Goal: Information Seeking & Learning: Check status

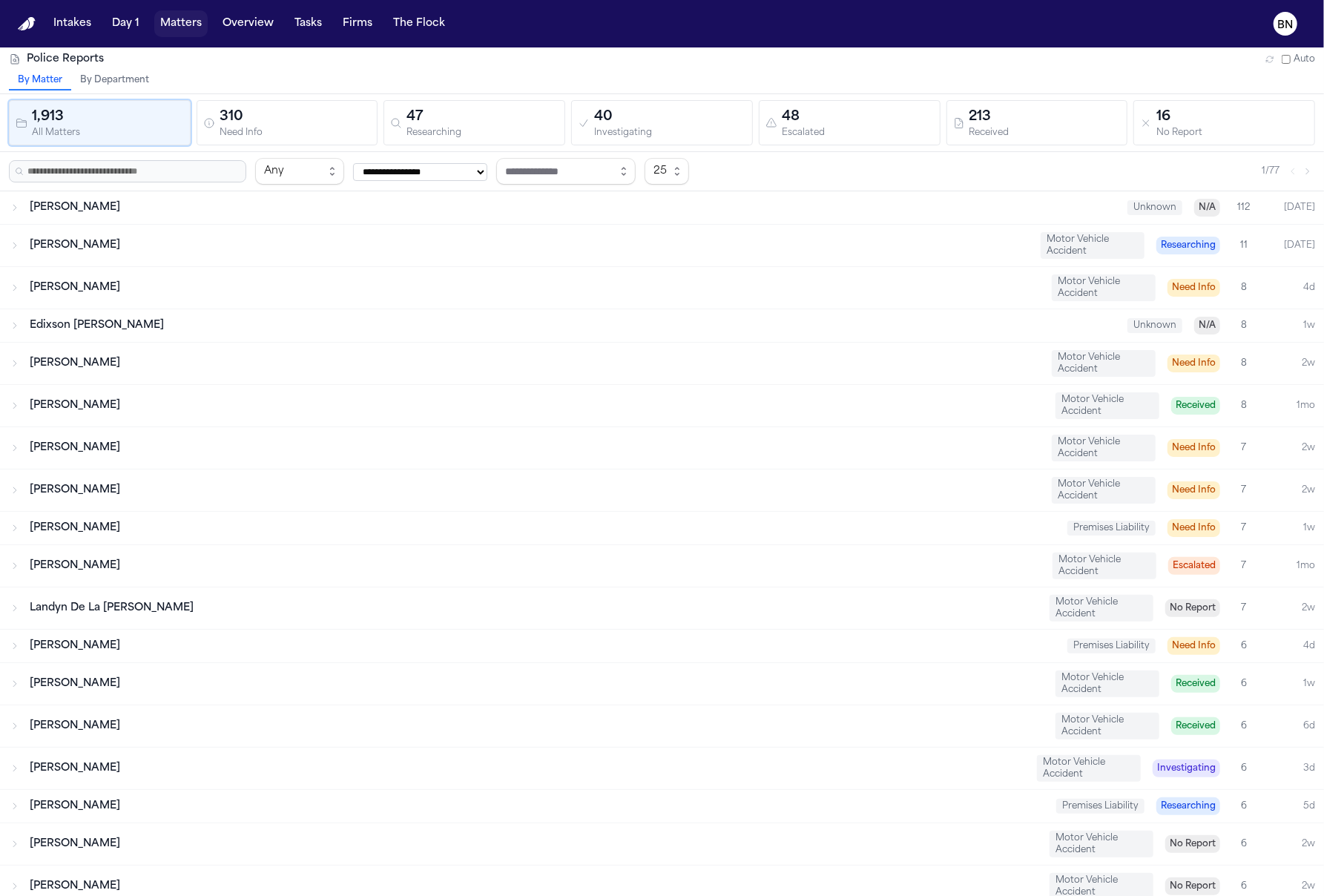
click at [165, 25] on button "Matters" at bounding box center [181, 24] width 54 height 27
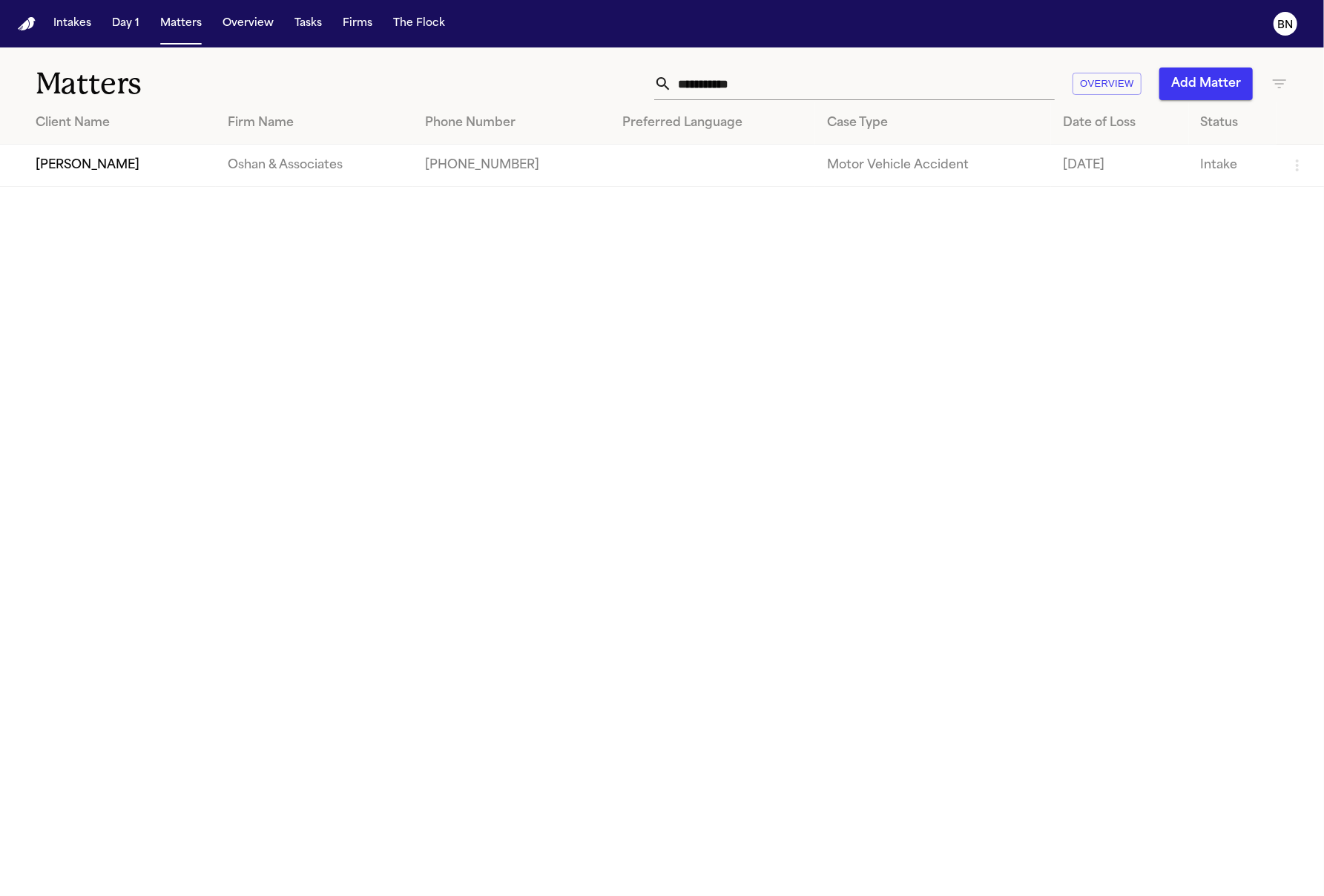
click at [910, 87] on input "**********" at bounding box center [863, 84] width 383 height 33
type input "*********"
click at [121, 168] on td "[PERSON_NAME]" at bounding box center [99, 165] width 199 height 42
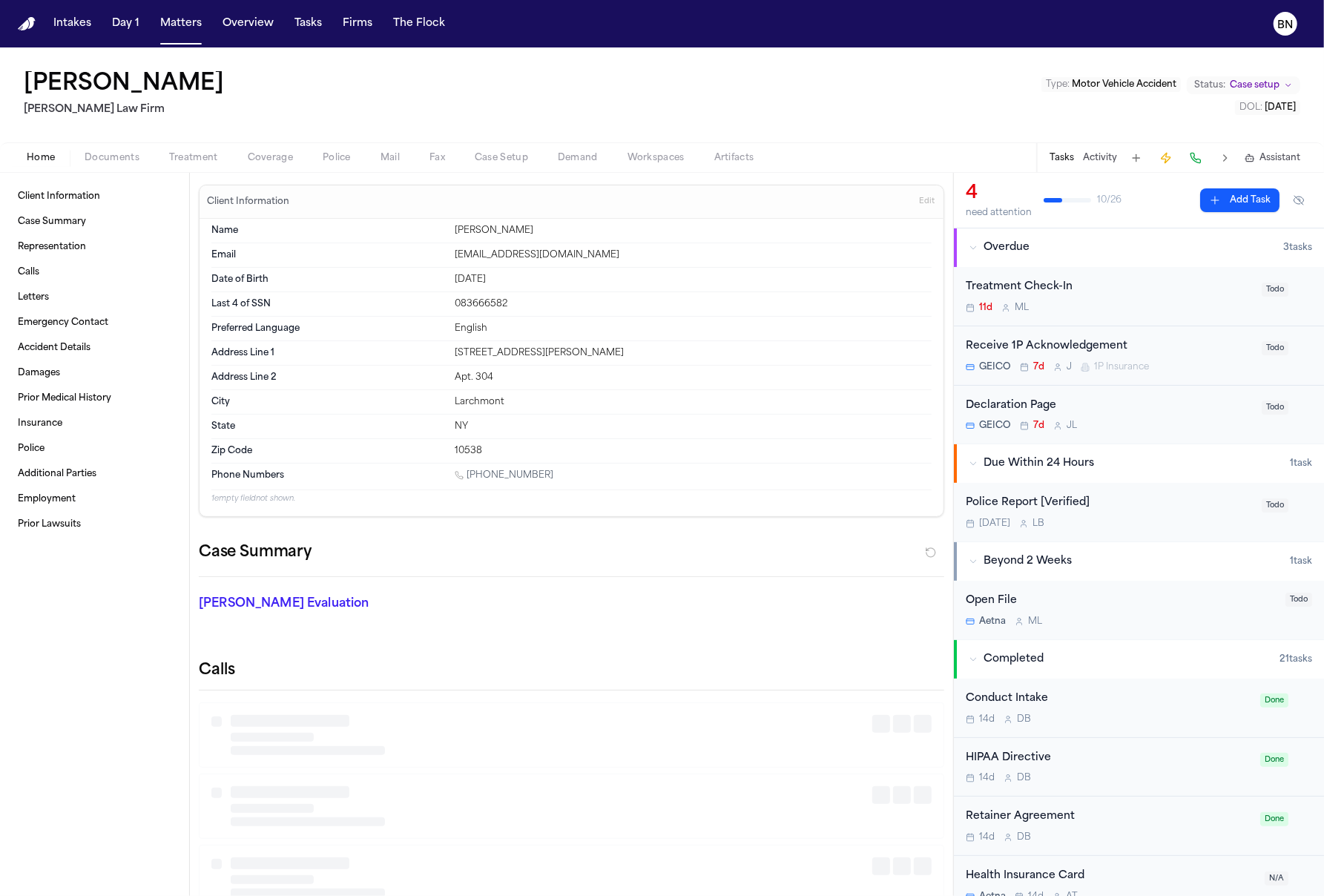
click at [134, 158] on span "Documents" at bounding box center [112, 158] width 55 height 12
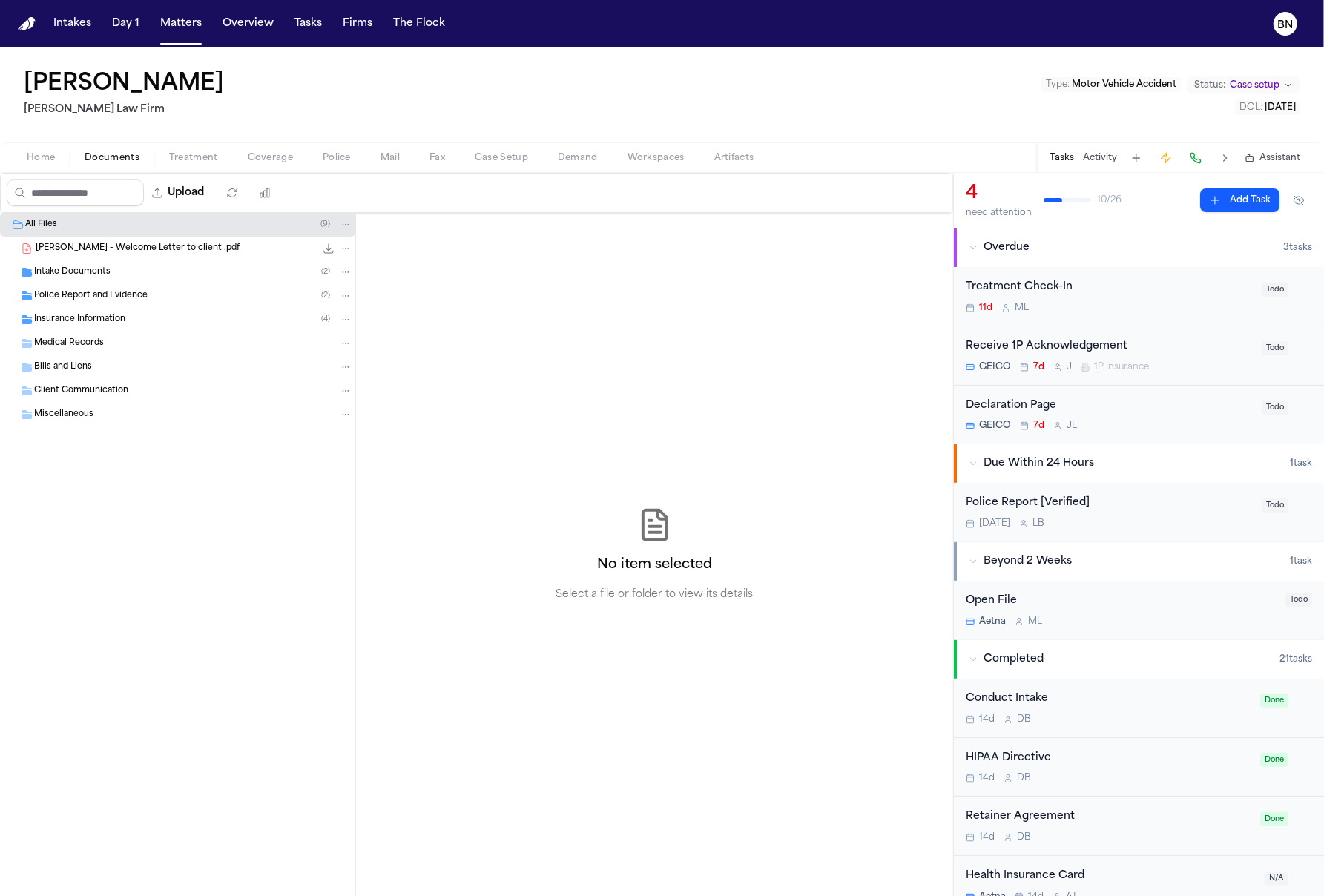
click at [114, 307] on div "Police Report and Evidence ( 2 )" at bounding box center [177, 295] width 355 height 24
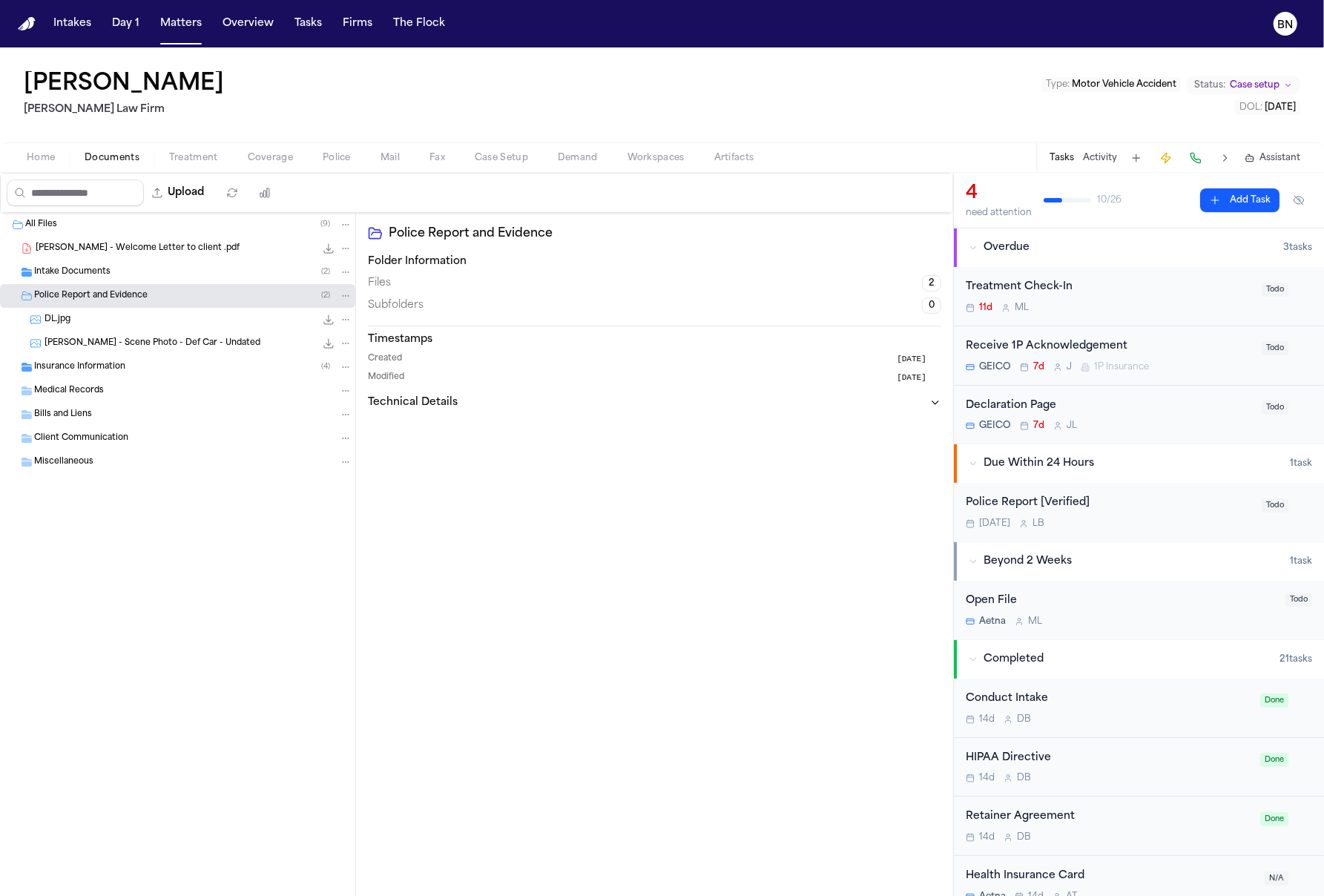
click at [209, 343] on span "[PERSON_NAME] - Scene Photo - Def Car - Undated" at bounding box center [152, 343] width 215 height 12
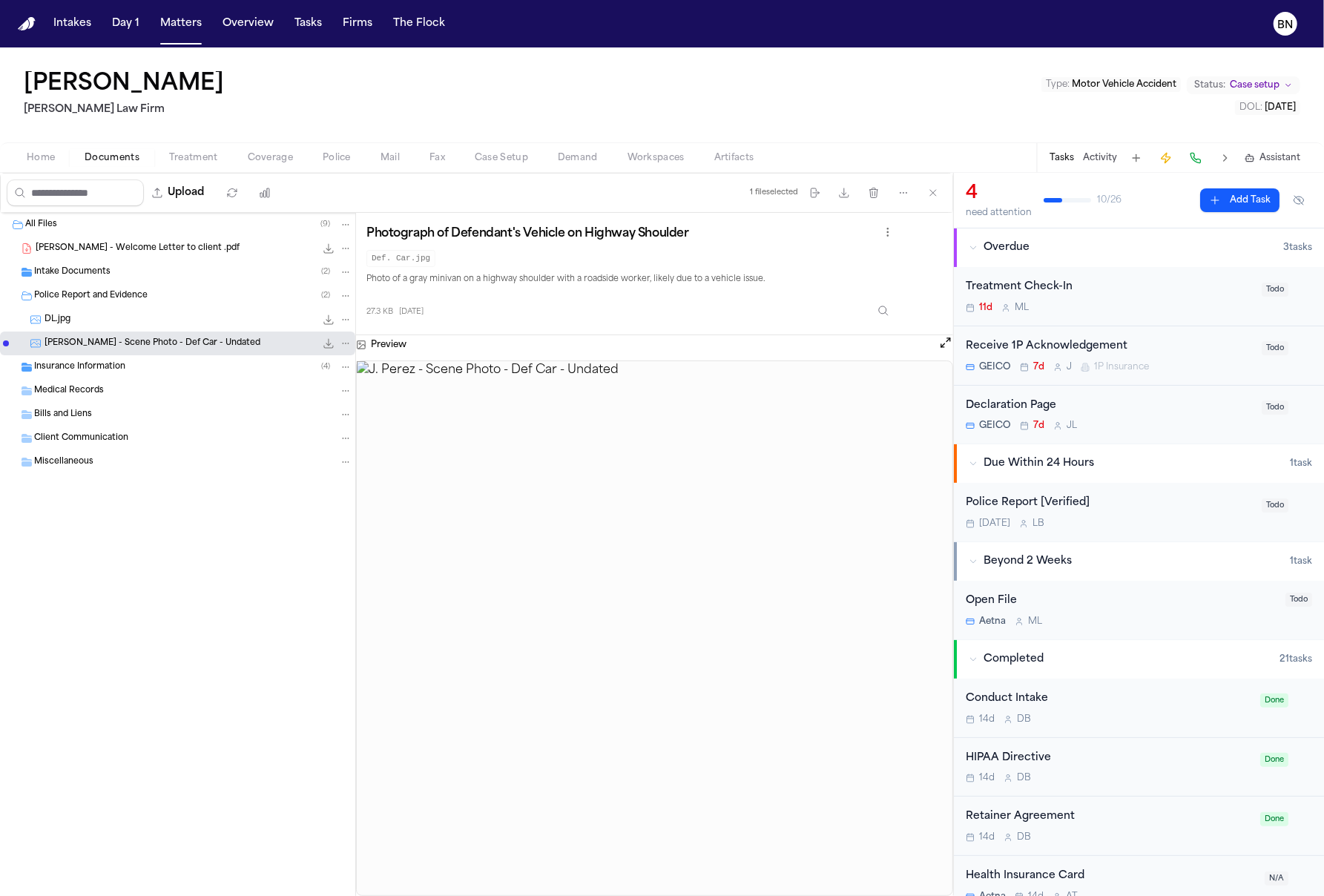
click at [193, 316] on div "DL.jpg 601.5 KB • JPG" at bounding box center [198, 319] width 308 height 14
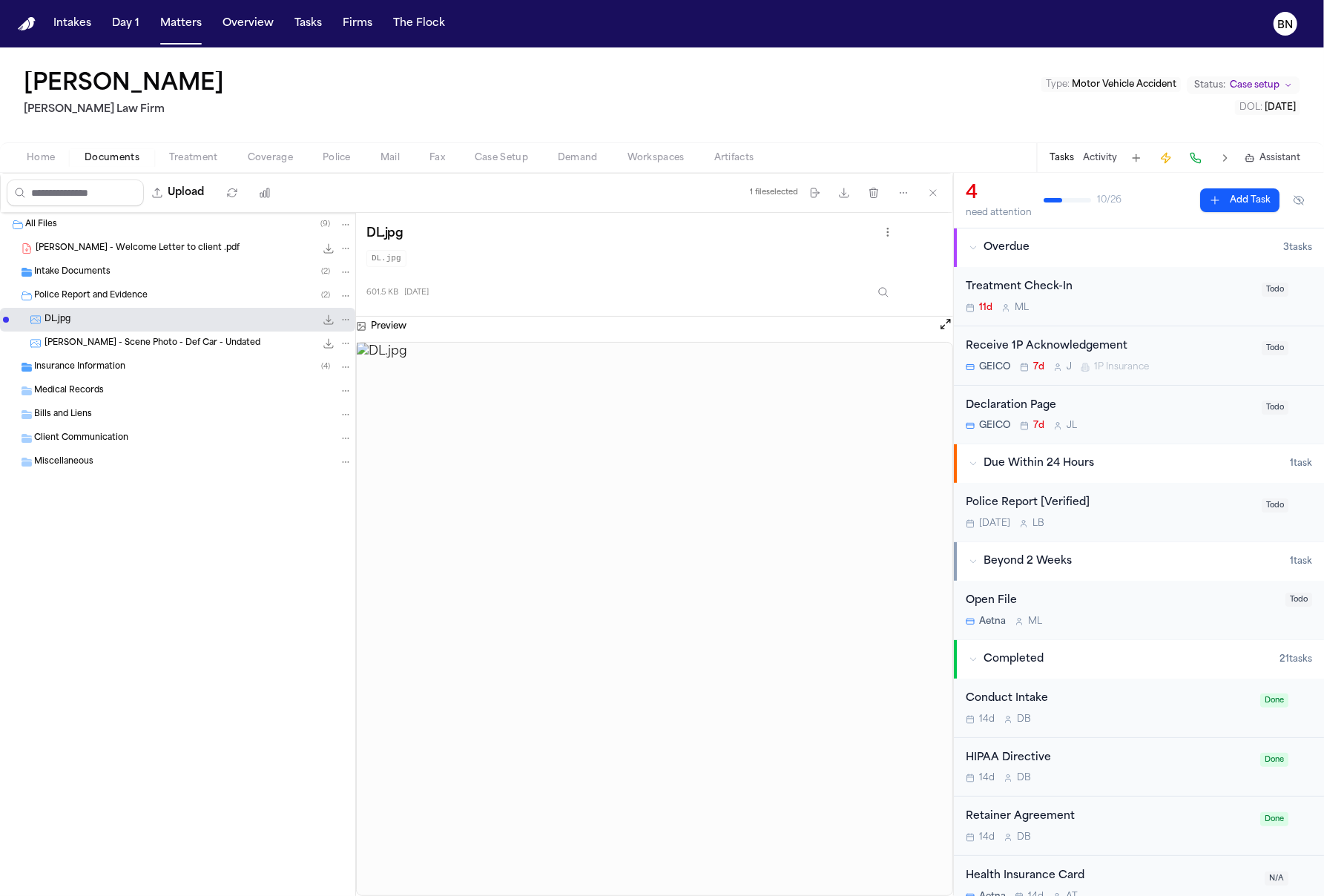
click at [52, 160] on span "Home" at bounding box center [40, 158] width 28 height 12
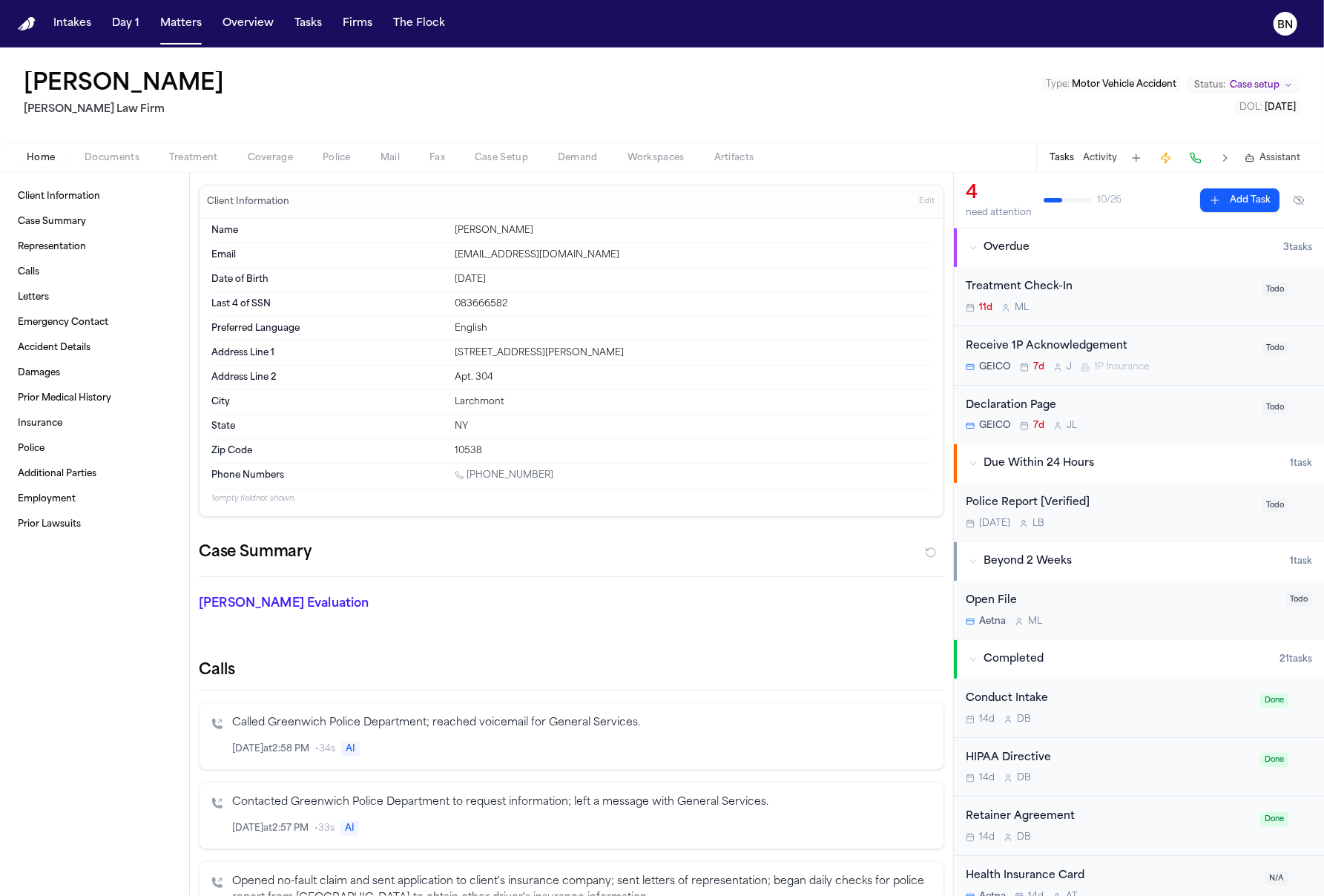
click at [121, 154] on span "Documents" at bounding box center [112, 158] width 55 height 12
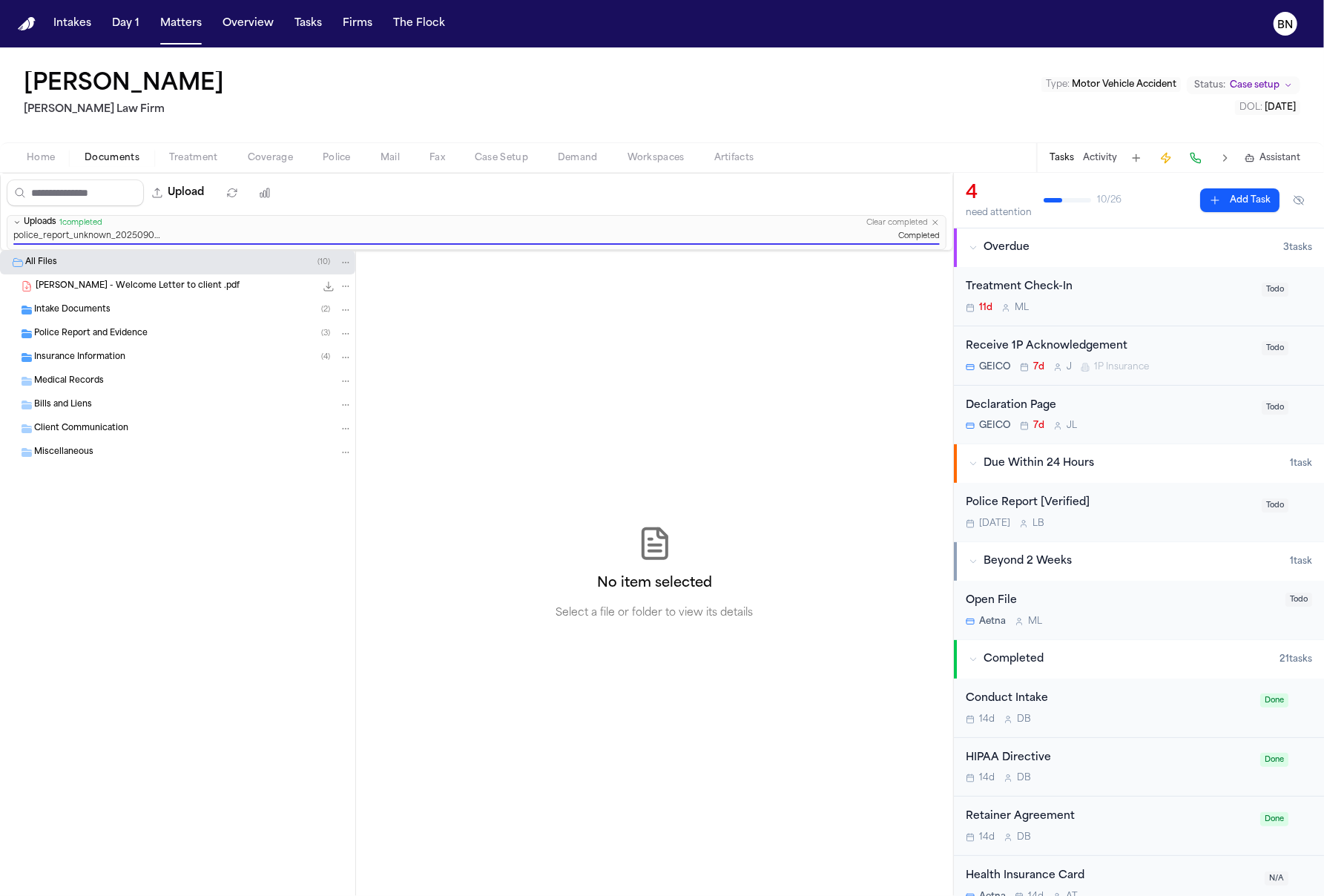
click at [1097, 506] on div "Police Report [Verified]" at bounding box center [1109, 503] width 287 height 17
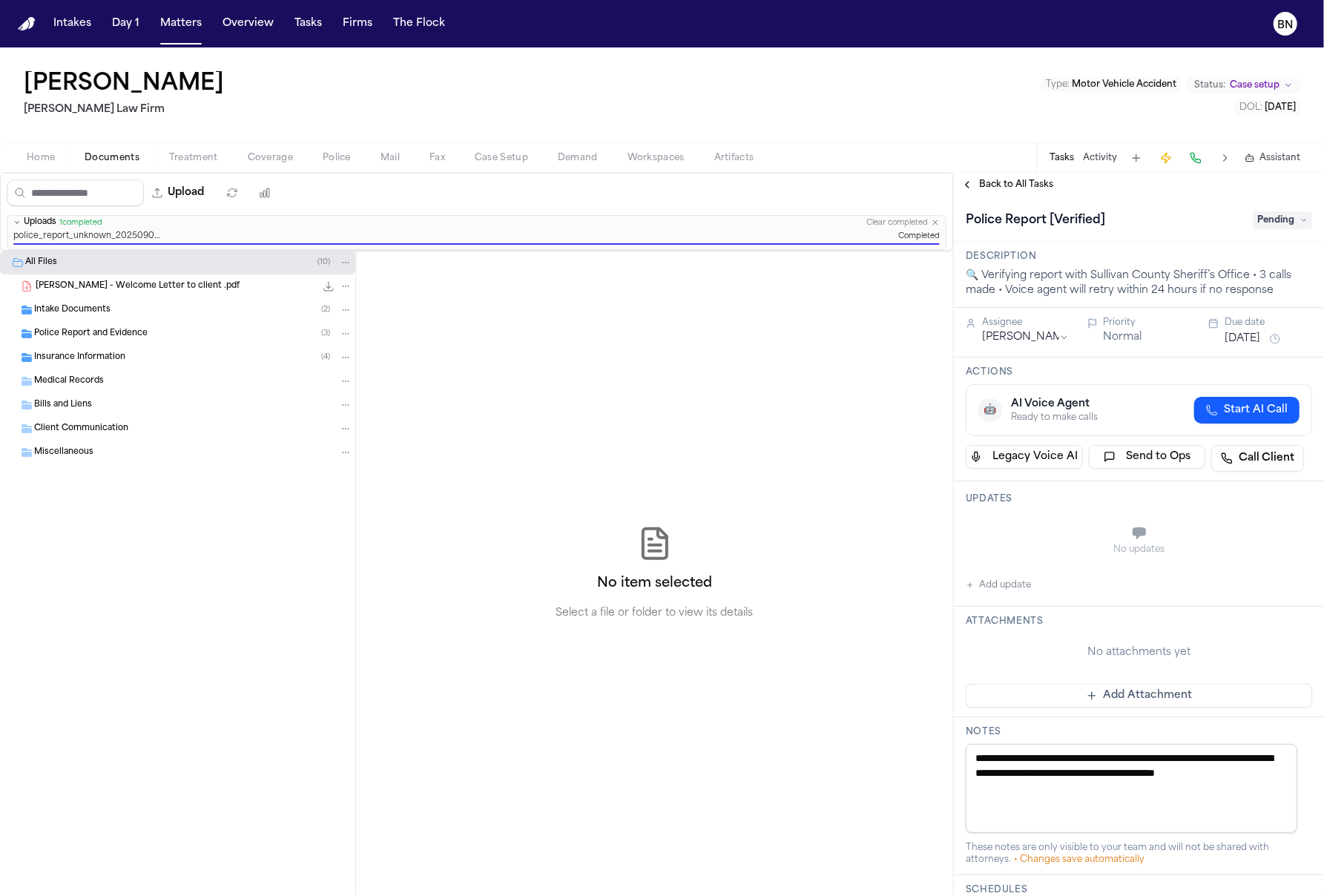
click at [1286, 228] on span "Pending" at bounding box center [1283, 220] width 60 height 18
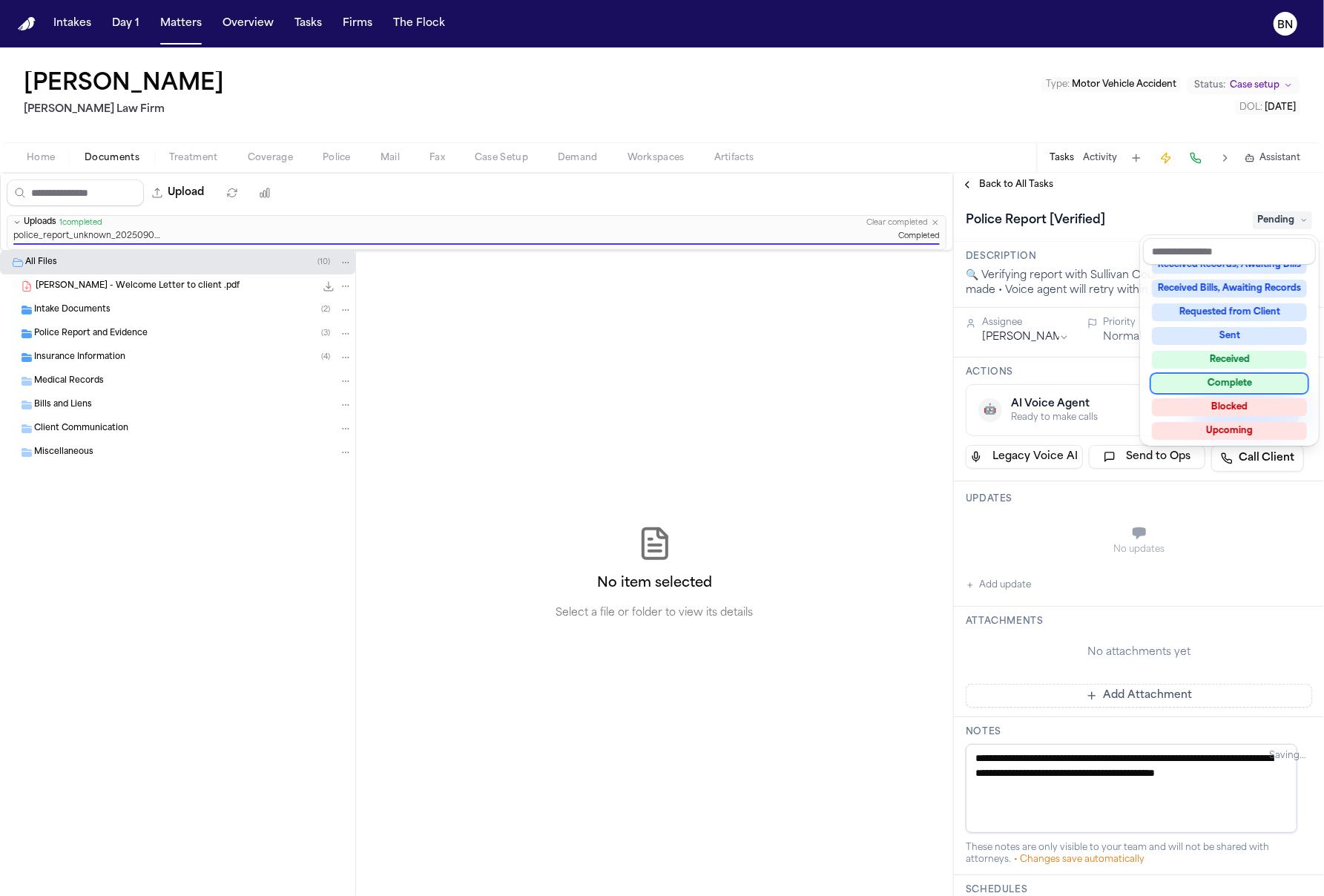
click at [1212, 378] on div "Complete" at bounding box center [1229, 383] width 155 height 18
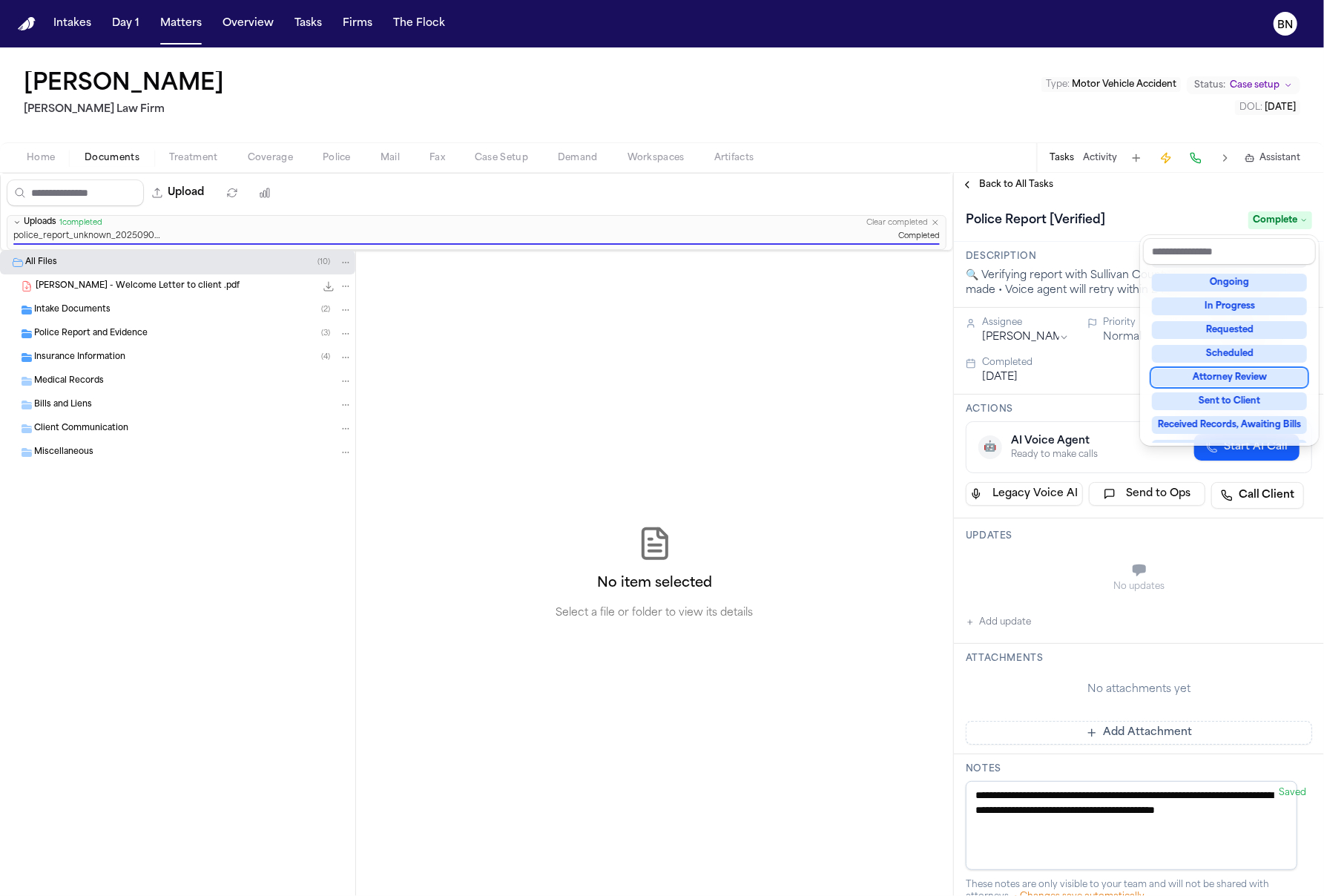
drag, startPoint x: 358, startPoint y: 120, endPoint x: 344, endPoint y: 150, distance: 33.1
click at [358, 124] on div "[PERSON_NAME] Law Firm Type : Motor Vehicle Accident Status: Case setup DOL : […" at bounding box center [662, 471] width 1324 height 848
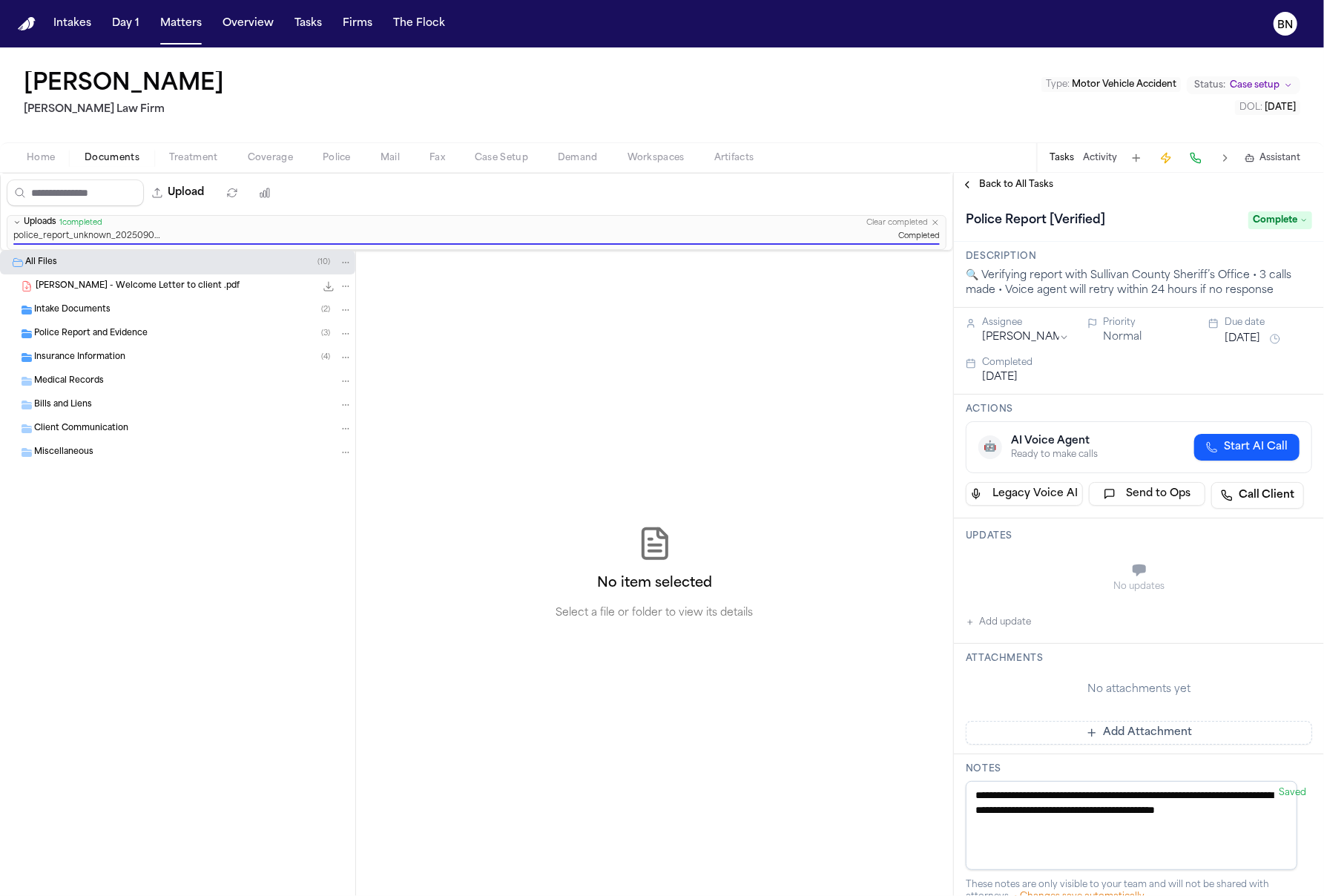
click at [345, 158] on span "Police" at bounding box center [336, 158] width 28 height 12
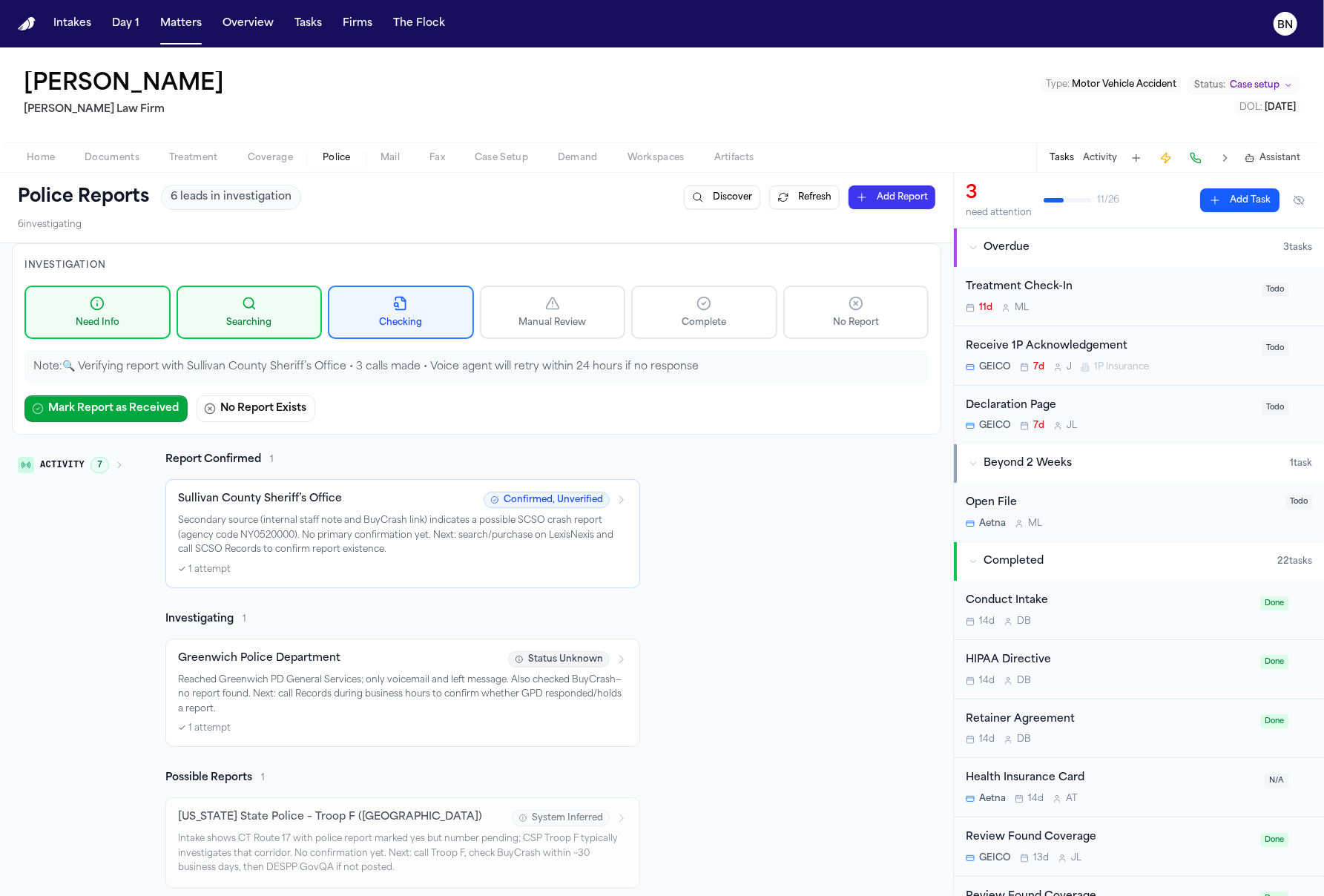
click at [460, 491] on div "Sullivan County Sheriff’s Office Confirmed, Unverified Secondary source (intern…" at bounding box center [403, 533] width 475 height 109
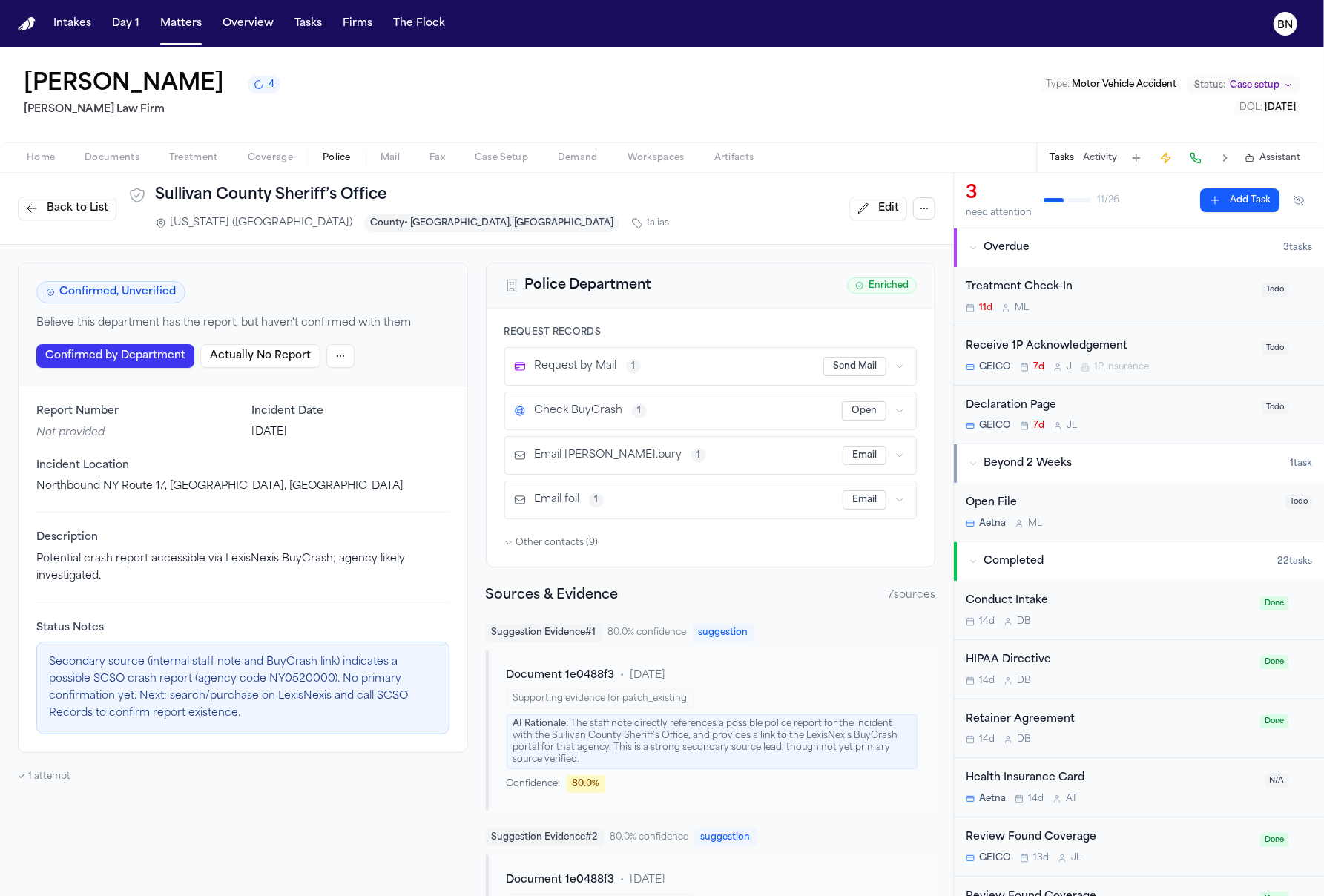
click at [336, 355] on html "Intakes Day 1 Matters Overview Tasks Firms The Flock BN [PERSON_NAME] 4 [PERSON…" at bounding box center [662, 448] width 1324 height 896
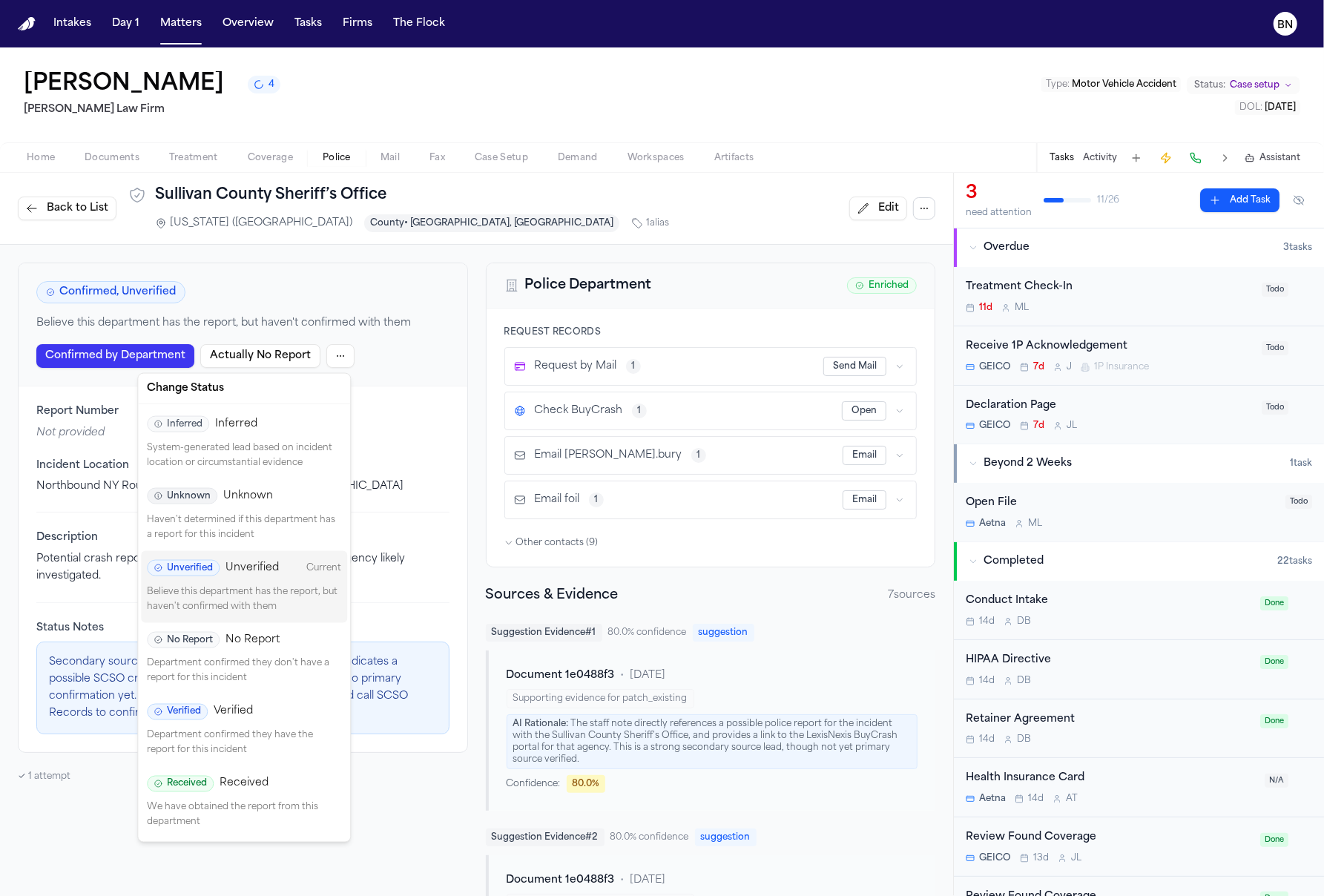
click at [302, 832] on div "Received Received We have obtained the report from this department" at bounding box center [244, 802] width 206 height 72
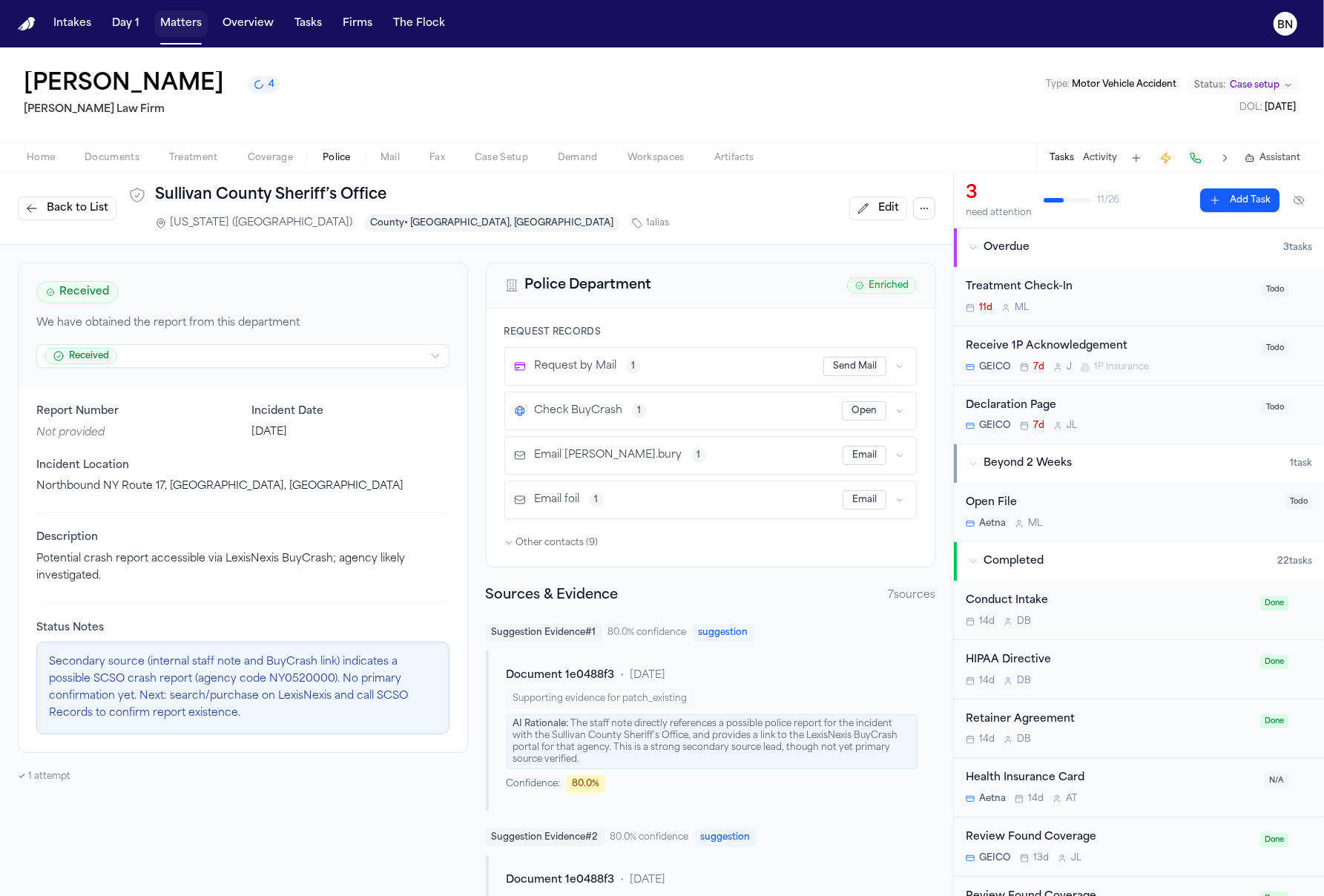
click at [187, 31] on button "Matters" at bounding box center [181, 24] width 54 height 27
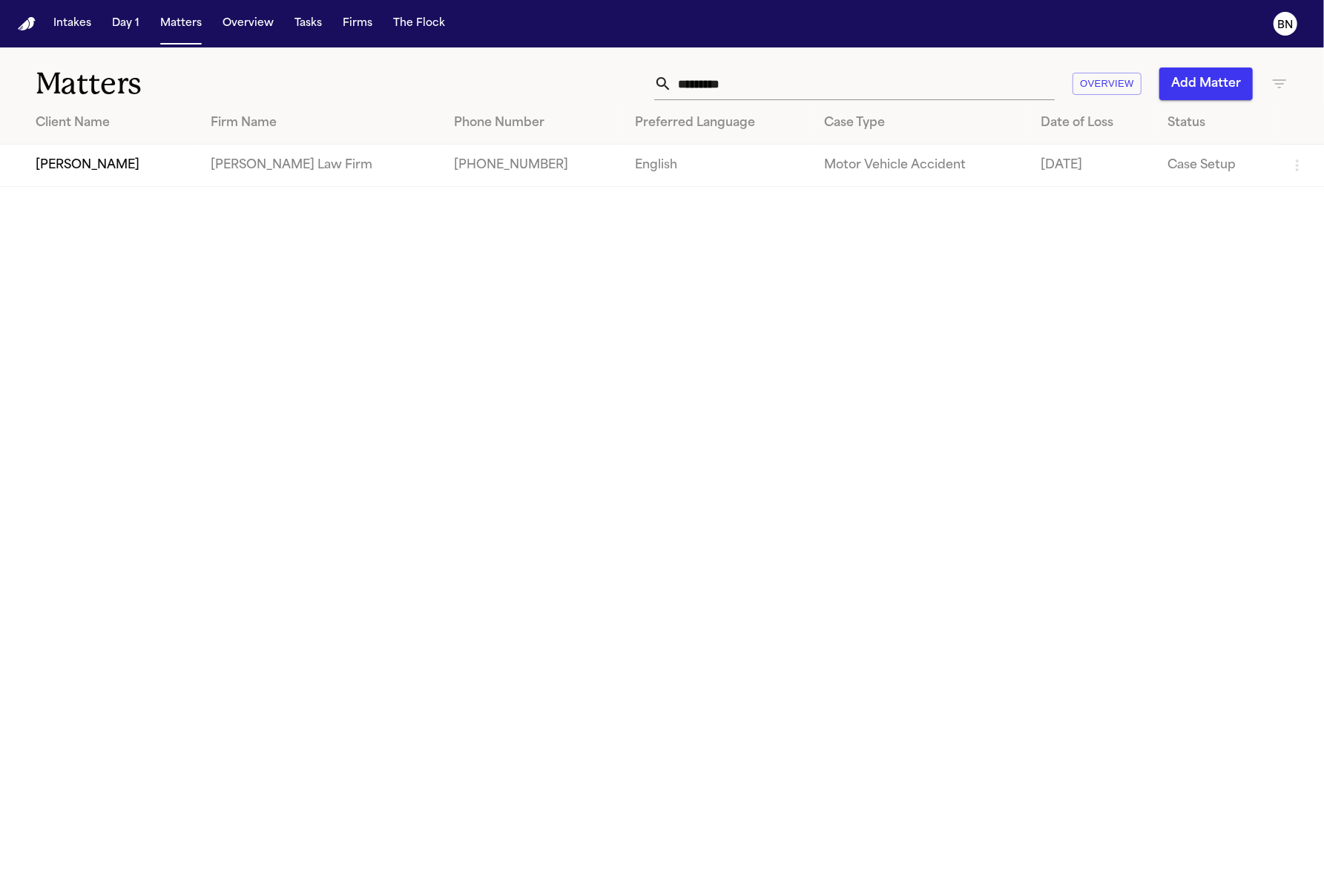
click at [889, 77] on input "*********" at bounding box center [863, 84] width 383 height 33
type input "**********"
click at [189, 182] on td "[PERSON_NAME] [PERSON_NAME]" at bounding box center [337, 165] width 294 height 42
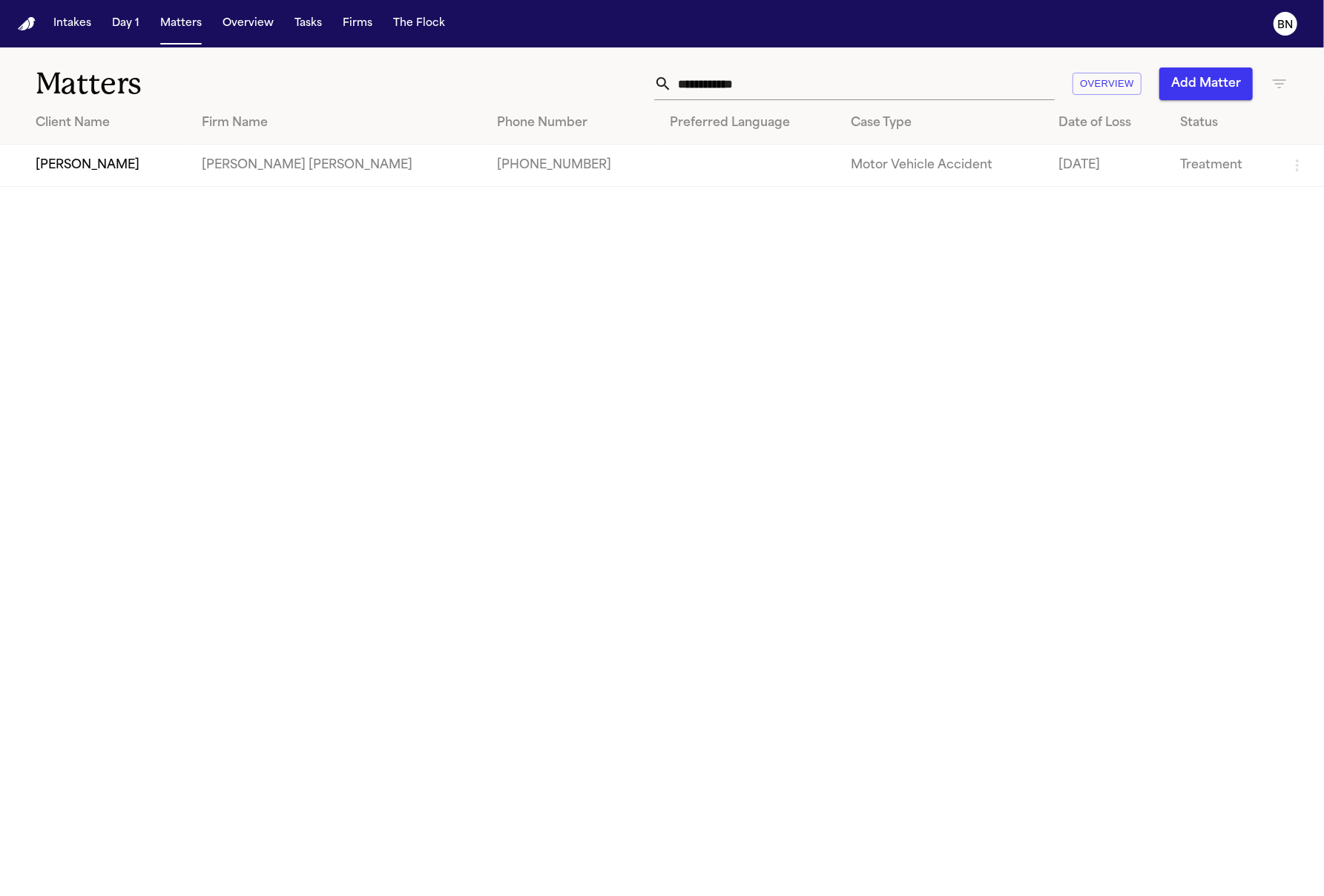
click at [134, 172] on td "[PERSON_NAME]" at bounding box center [94, 165] width 189 height 42
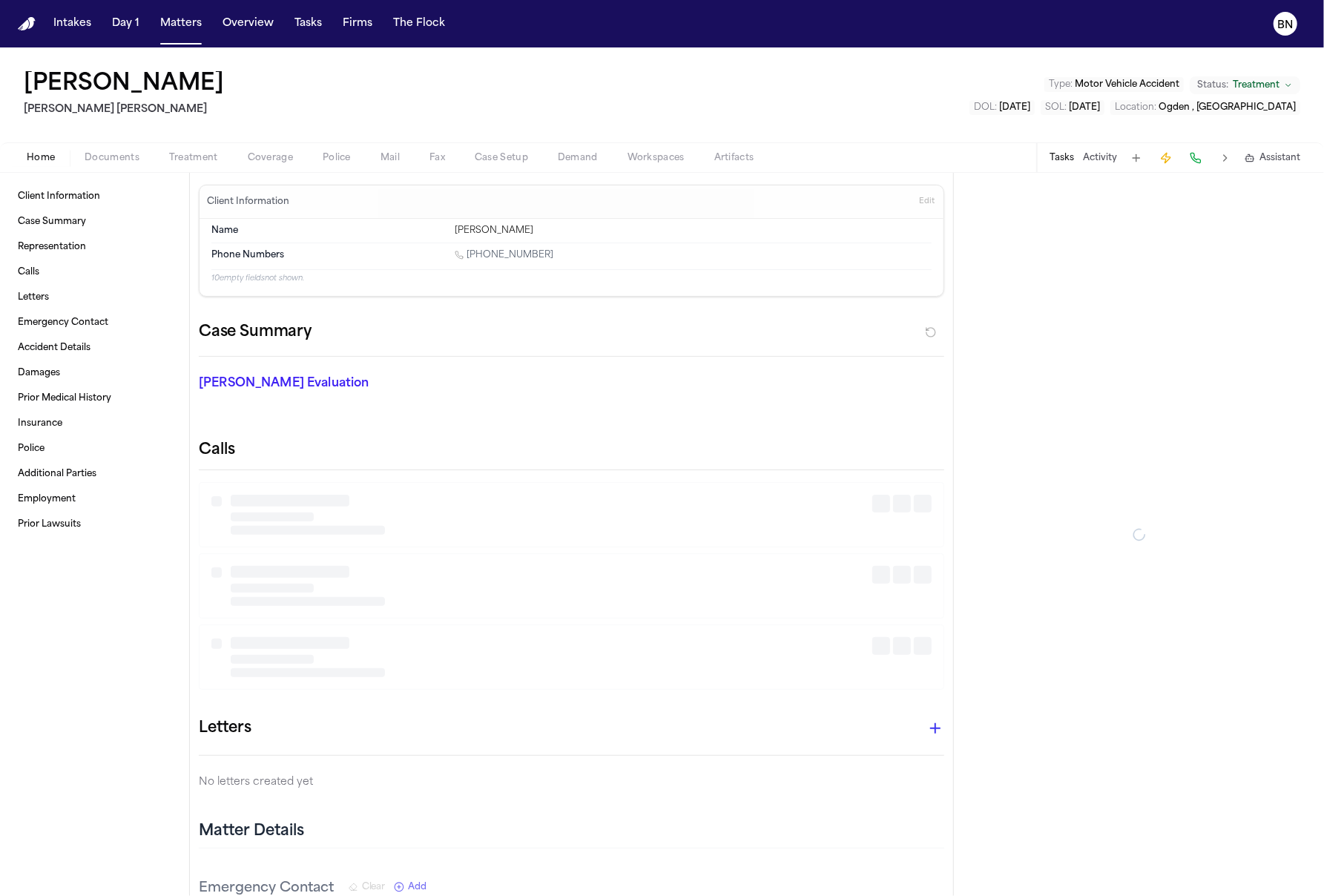
click at [135, 167] on div "Home Documents Treatment Coverage Police Mail Fax Case Setup Demand Workspaces …" at bounding box center [662, 157] width 1324 height 30
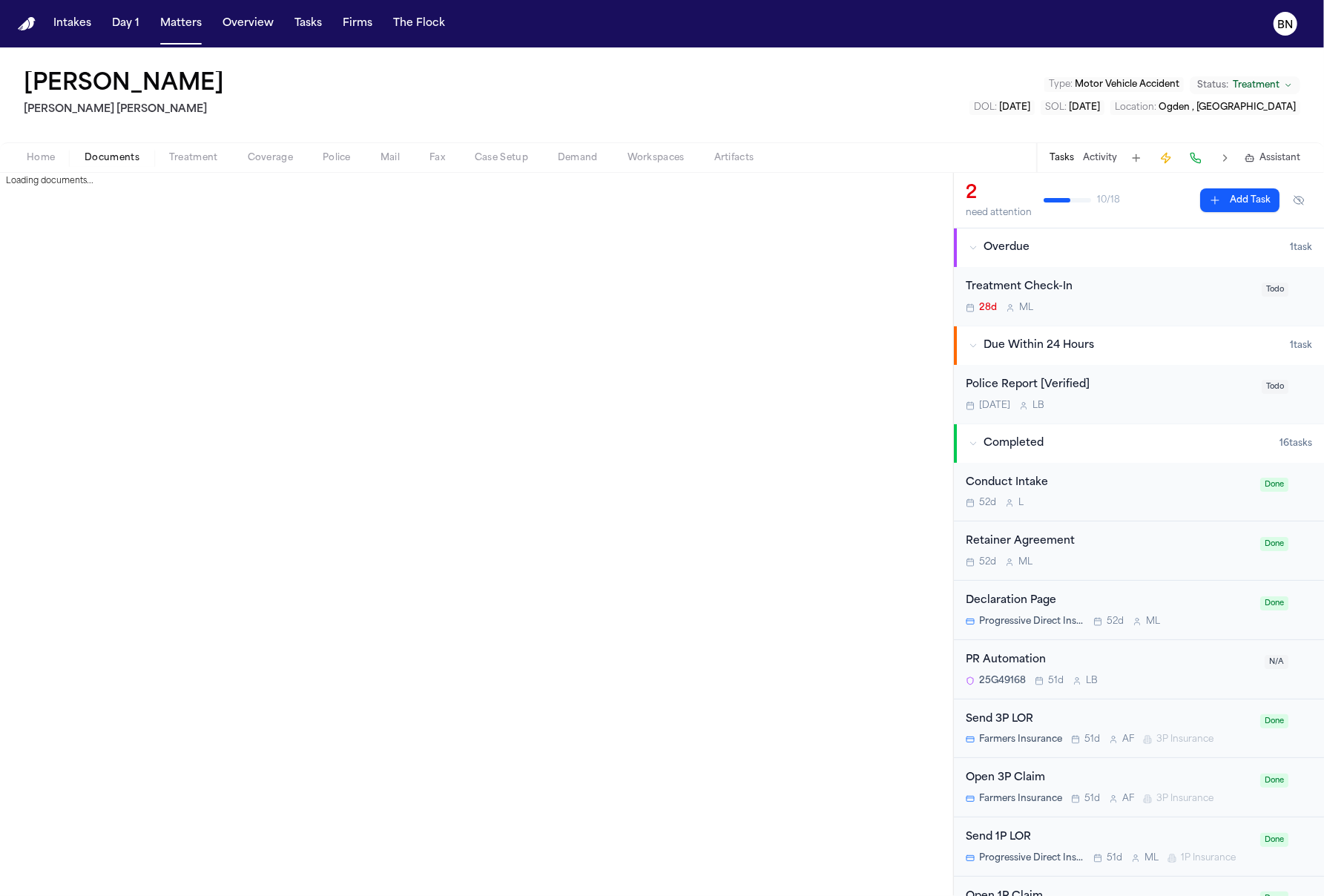
click at [133, 162] on span "Documents" at bounding box center [112, 158] width 55 height 12
click at [334, 157] on span "Police" at bounding box center [336, 158] width 28 height 12
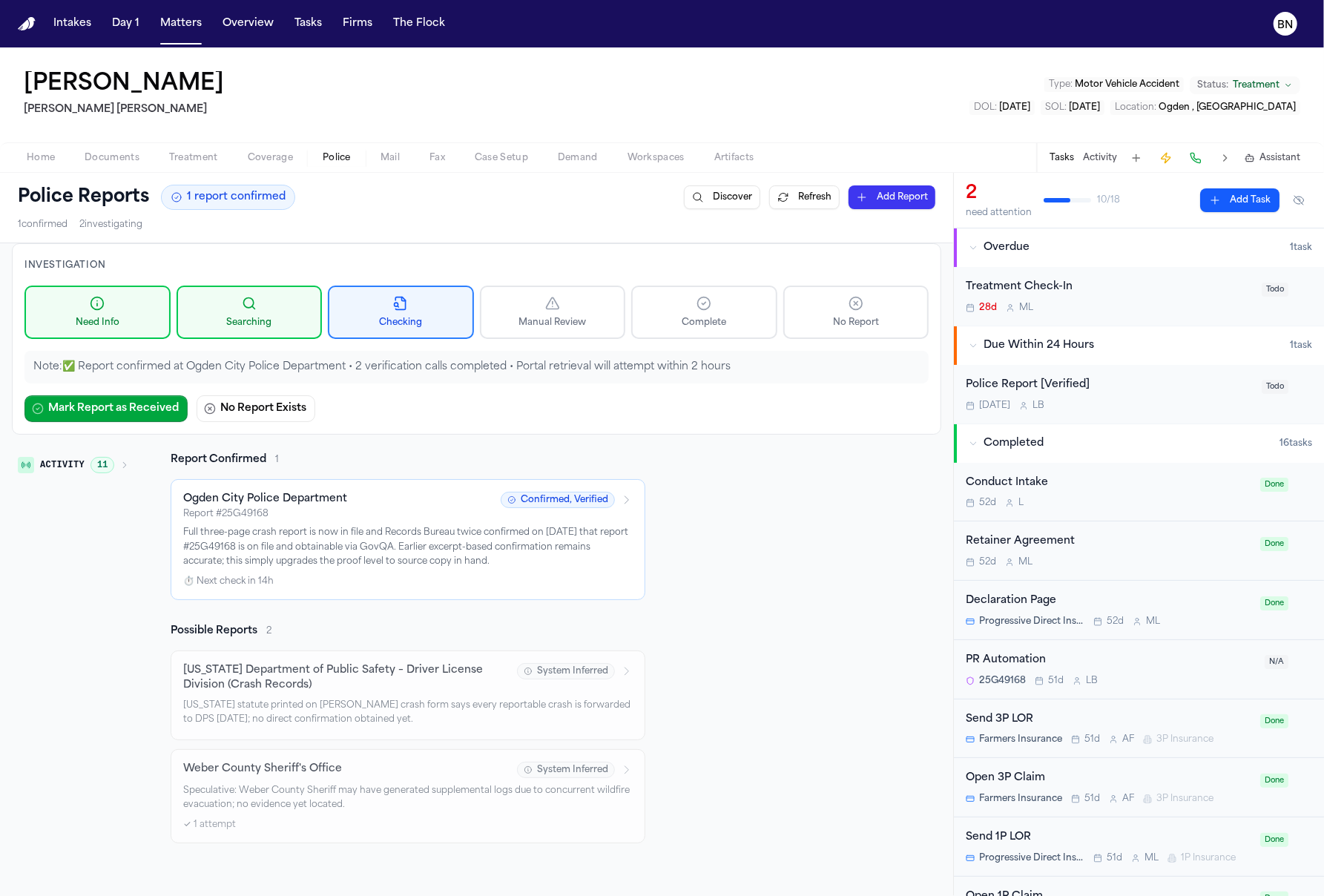
click at [109, 162] on span "Documents" at bounding box center [112, 158] width 55 height 12
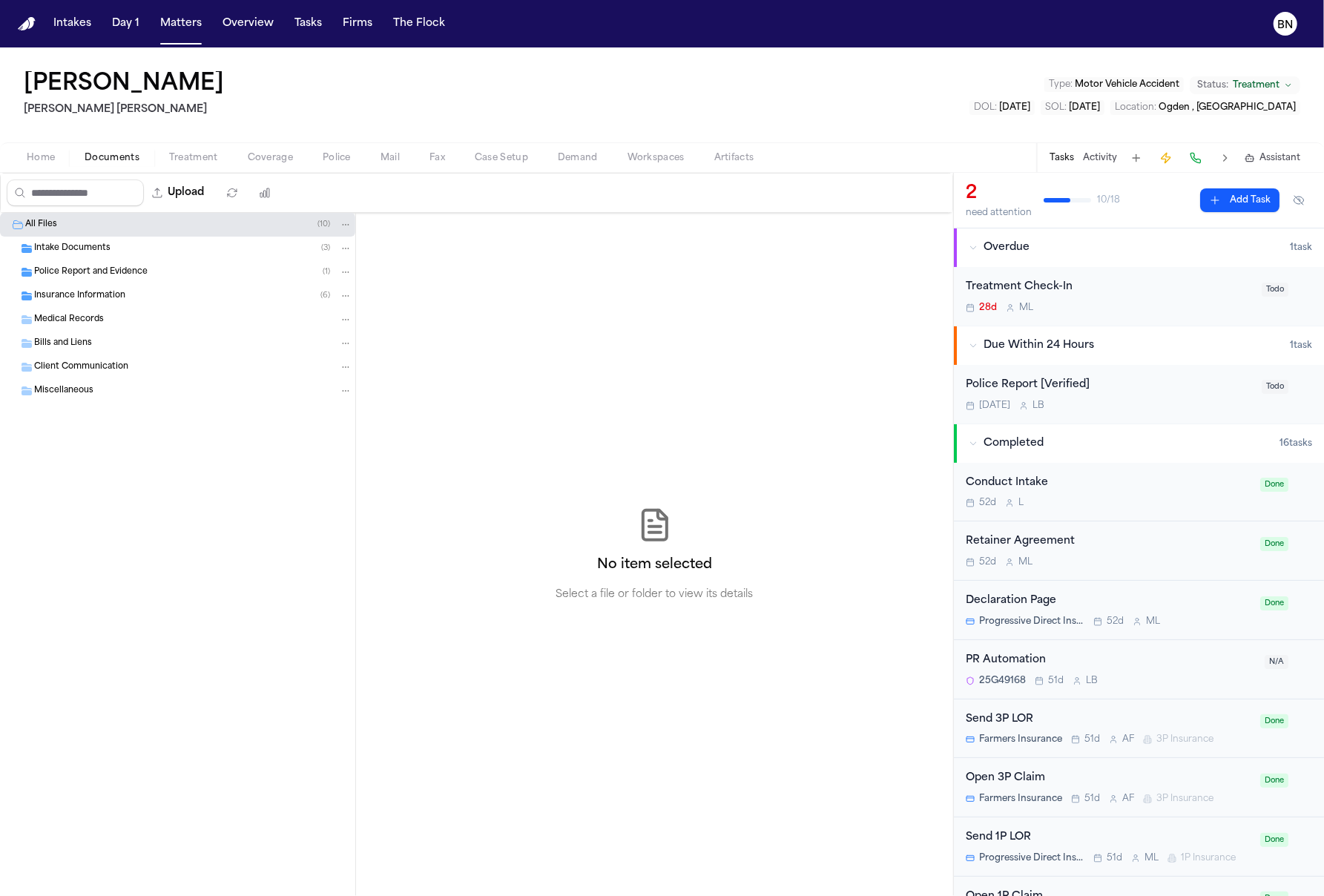
click at [111, 274] on span "Police Report and Evidence" at bounding box center [90, 272] width 113 height 12
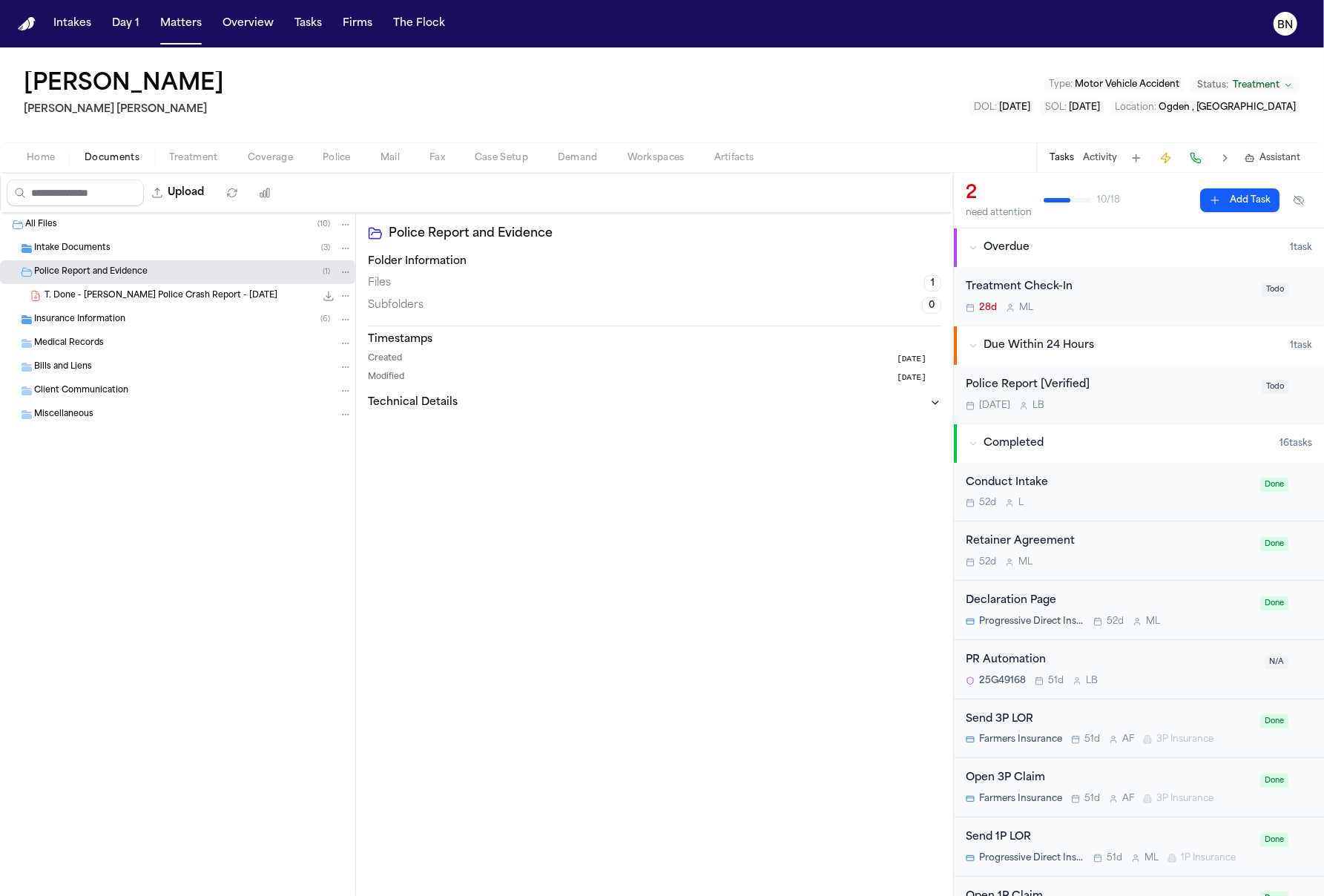
click at [162, 302] on span "T. Done - [PERSON_NAME] Police Crash Report - [DATE]" at bounding box center [161, 296] width 233 height 12
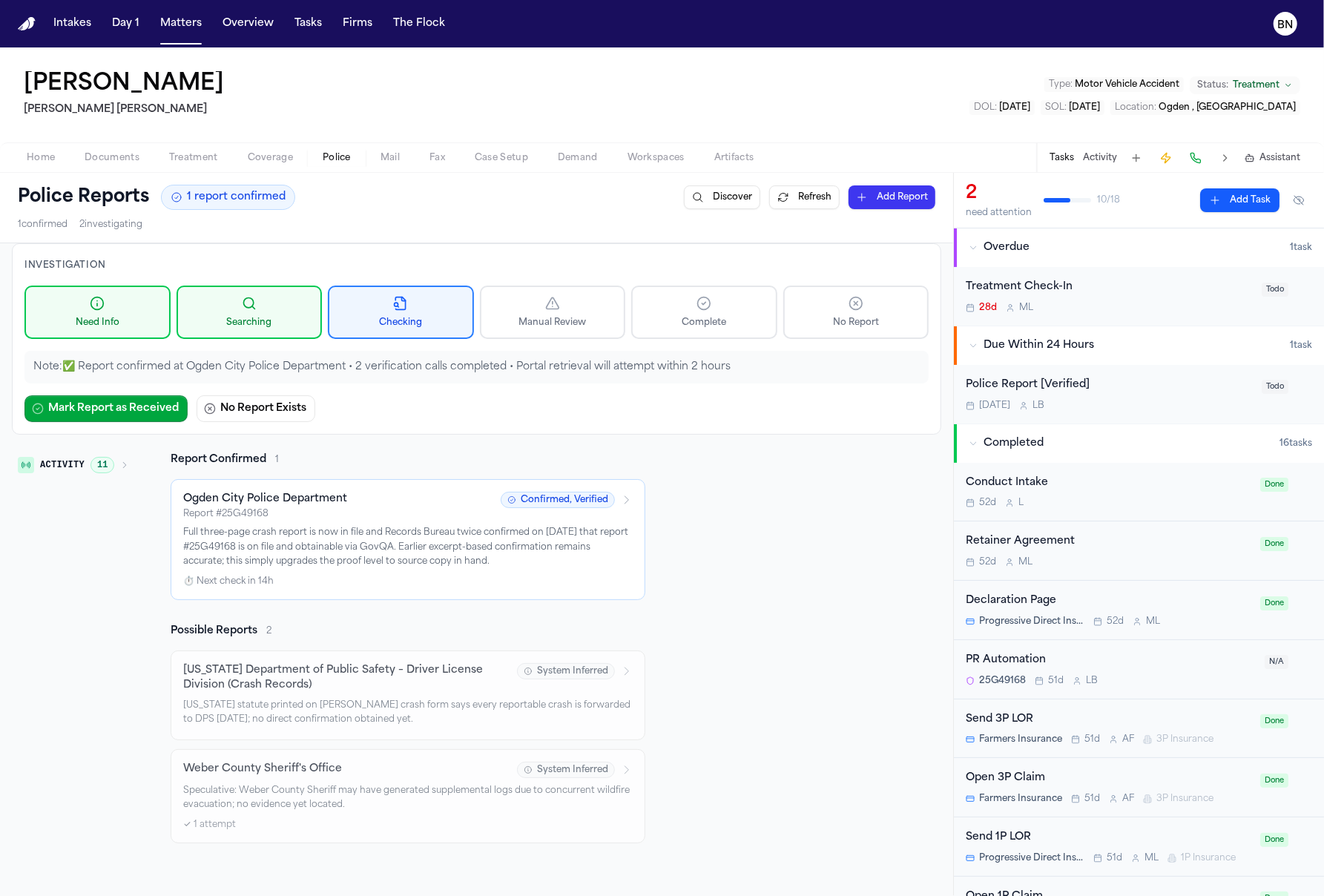
click at [357, 162] on button "Police" at bounding box center [337, 158] width 58 height 18
click at [382, 530] on p "Full three-page crash report is now in file and Records Bureau twice confirmed …" at bounding box center [407, 548] width 449 height 44
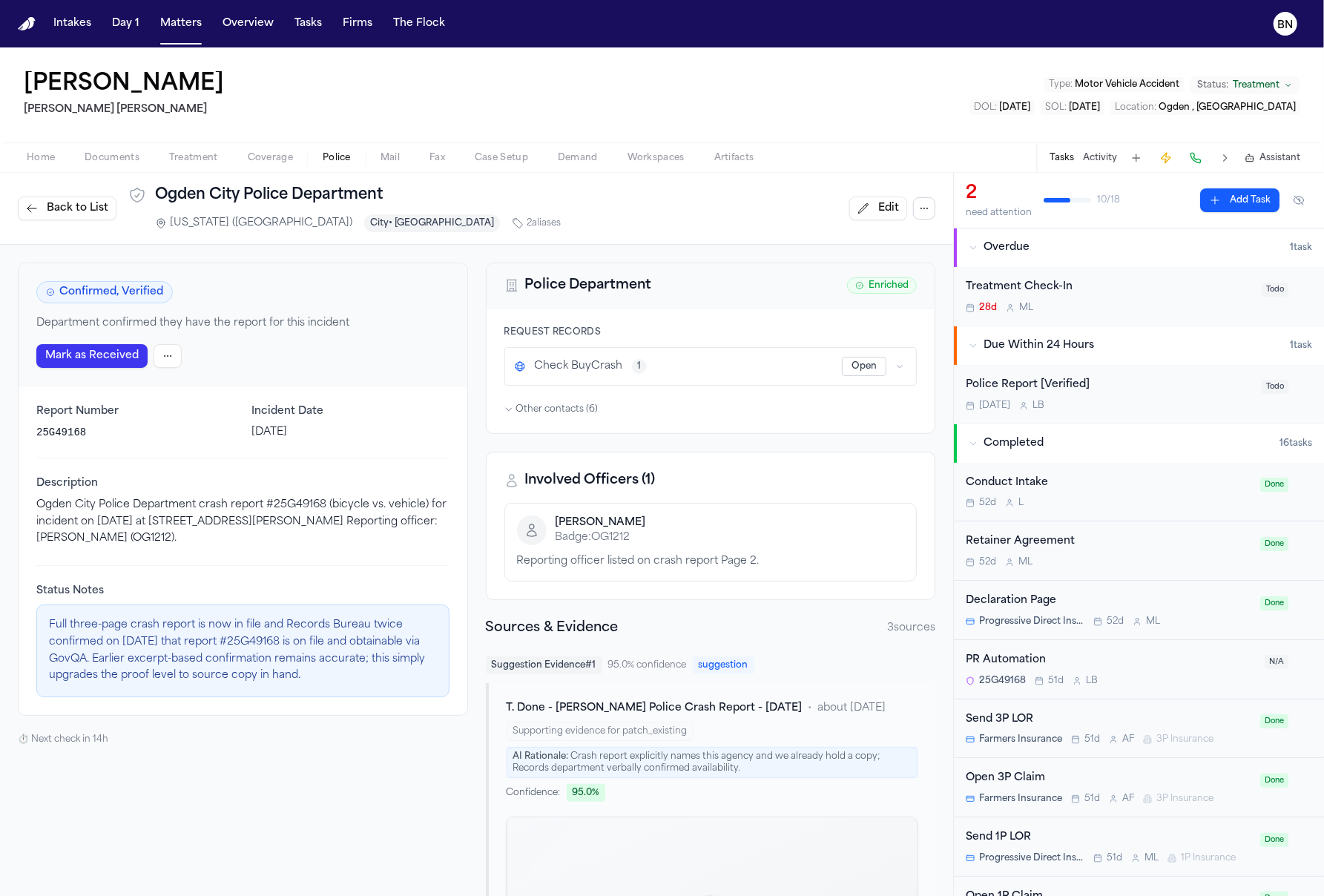
click at [161, 361] on html "Intakes Day 1 Matters Overview Tasks Firms The Flock BN [PERSON_NAME] Done [PER…" at bounding box center [662, 448] width 1324 height 896
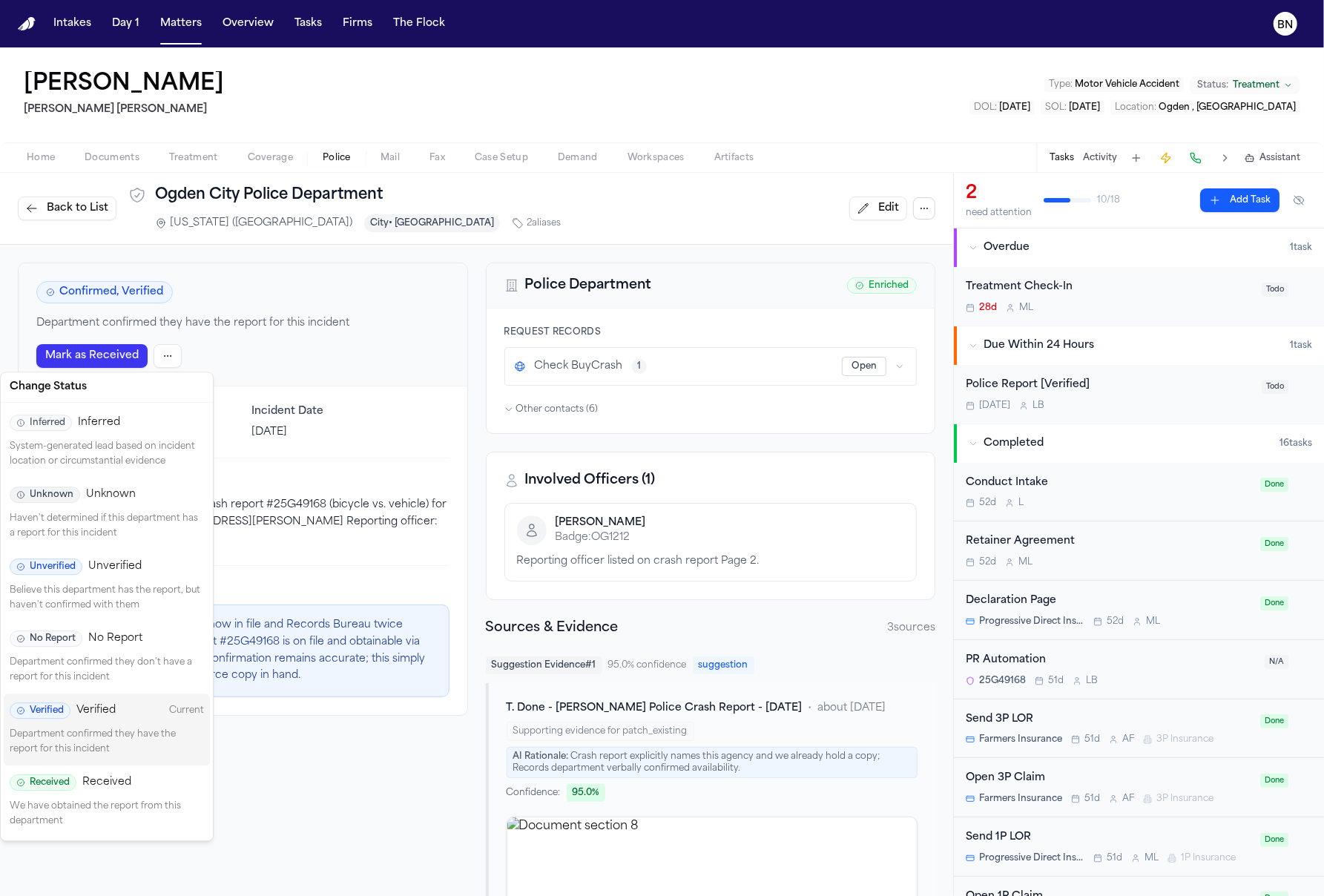
click at [151, 812] on p "We have obtained the report from this department" at bounding box center [107, 813] width 194 height 29
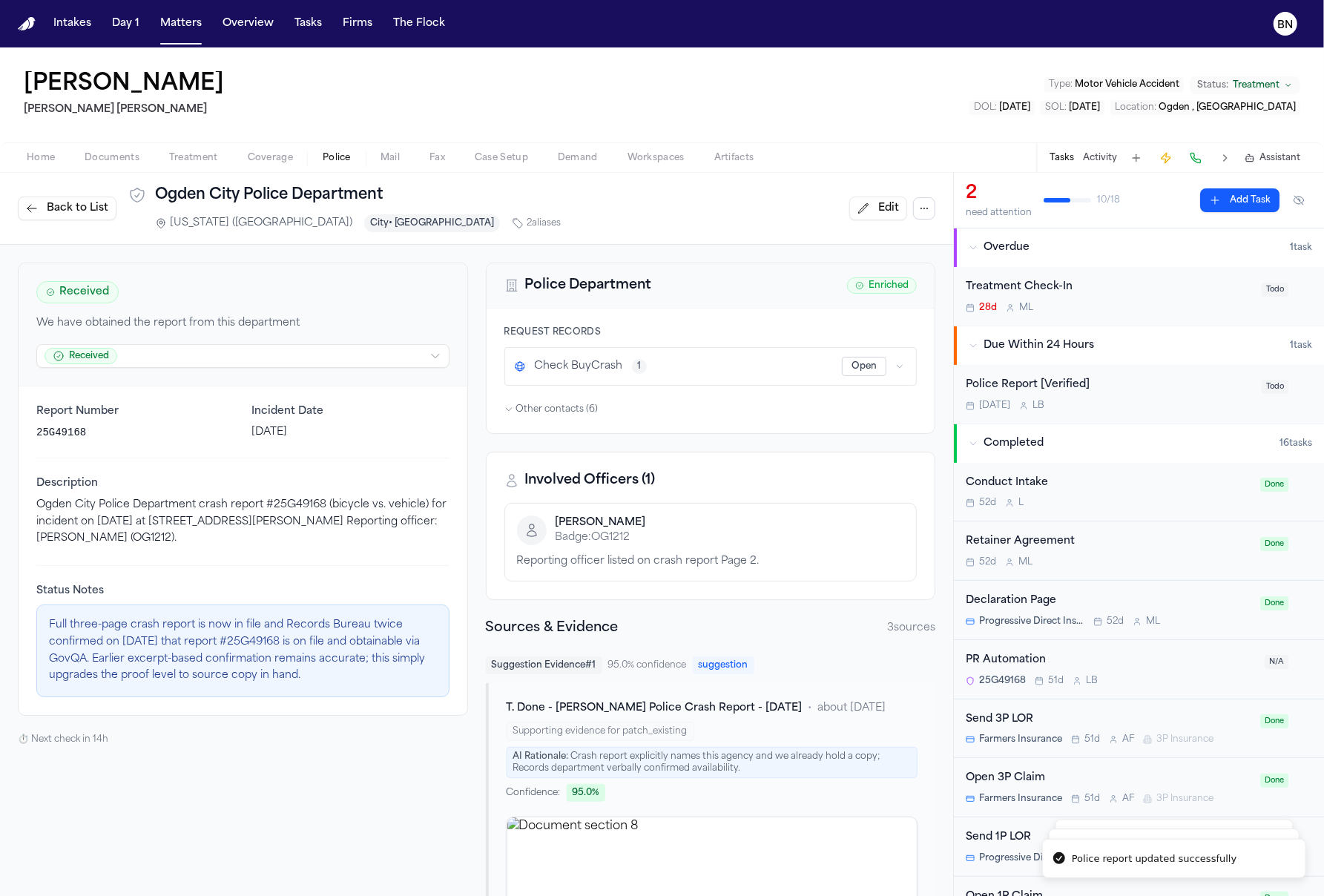
click at [95, 207] on span "Back to List" at bounding box center [78, 208] width 62 height 14
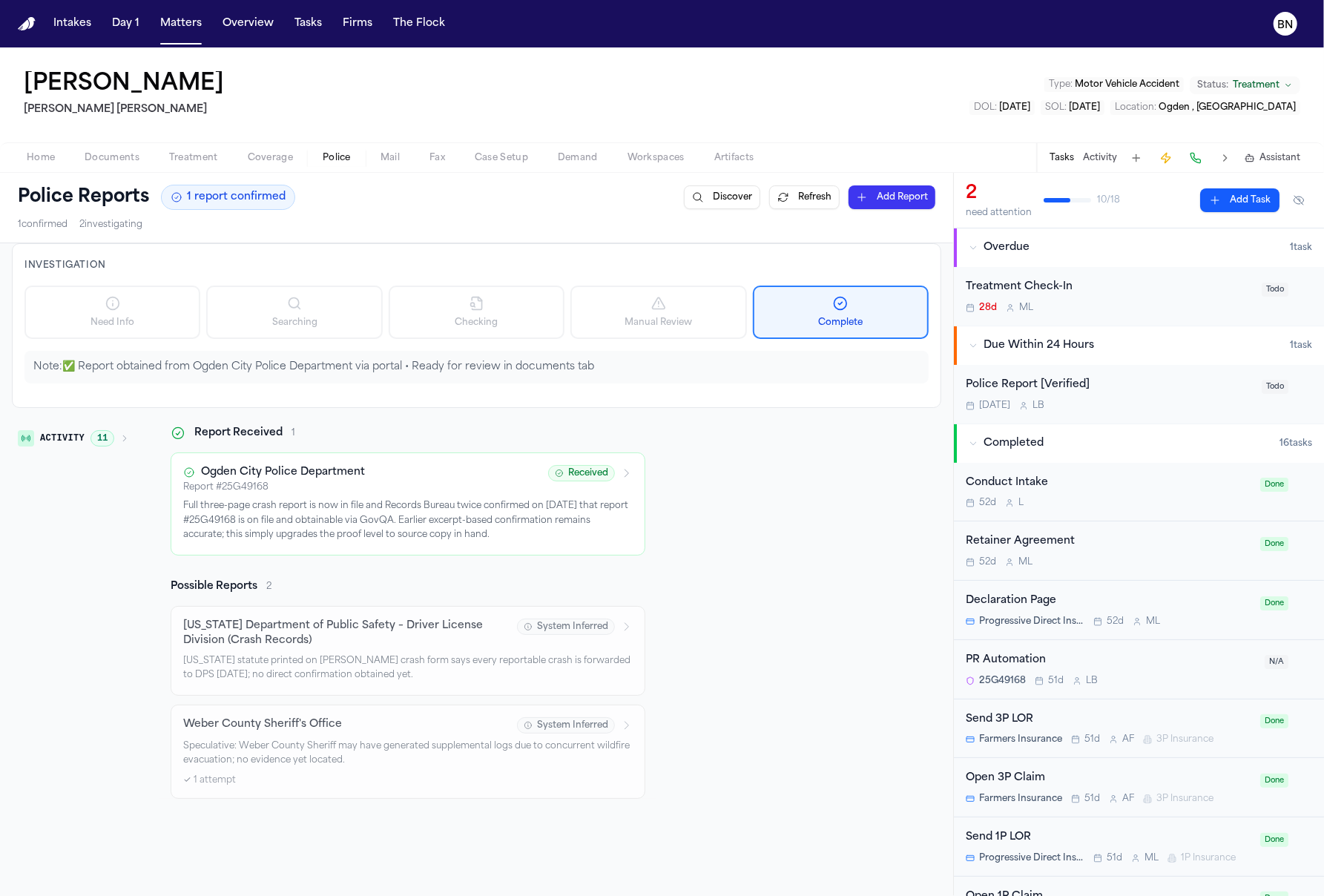
click at [93, 436] on span "11" at bounding box center [102, 437] width 24 height 16
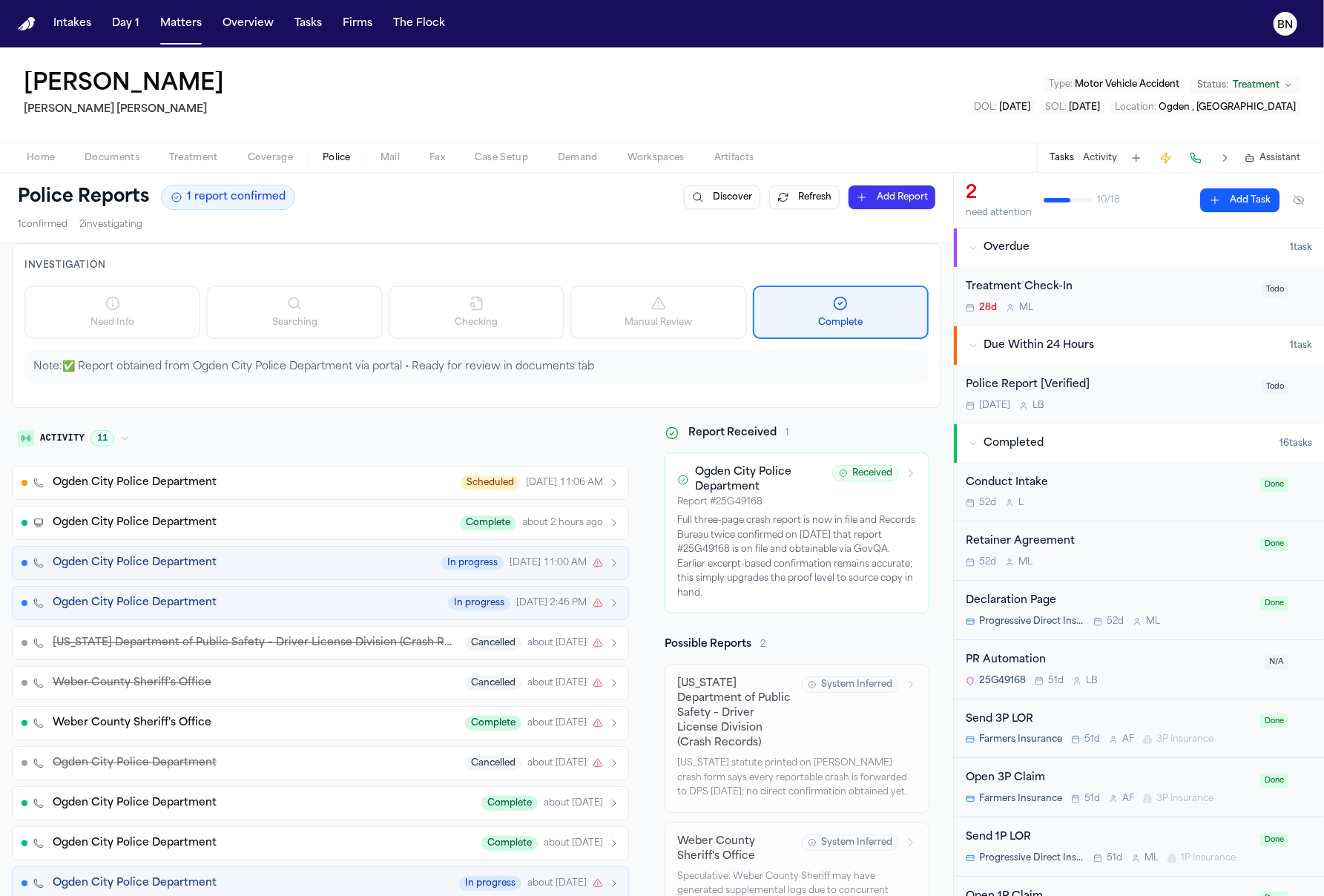
click at [179, 512] on button "Ogden City Police Department Complete about 2 hours ago" at bounding box center [320, 522] width 617 height 34
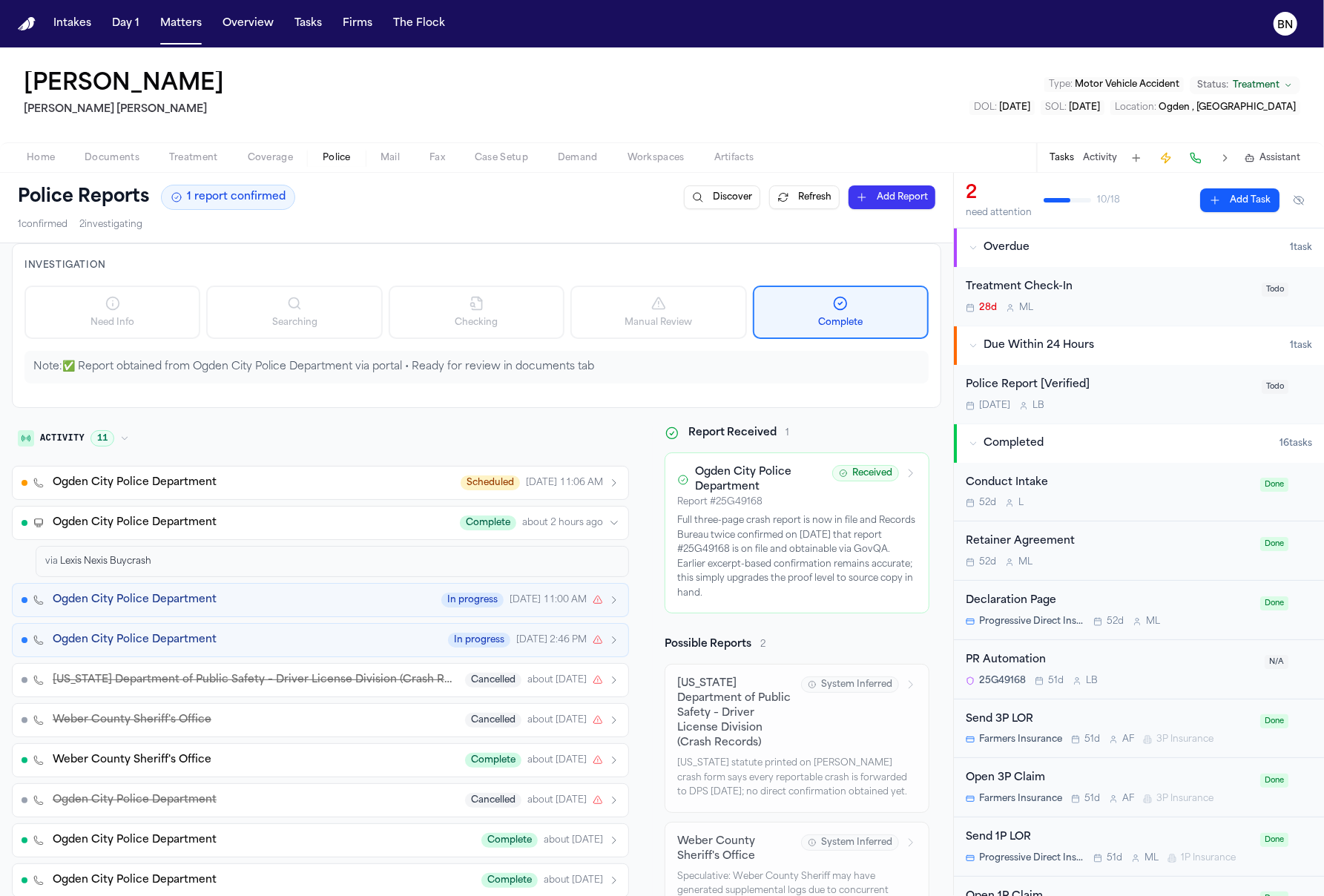
click at [182, 516] on span "Ogden City Police Department" at bounding box center [135, 522] width 163 height 14
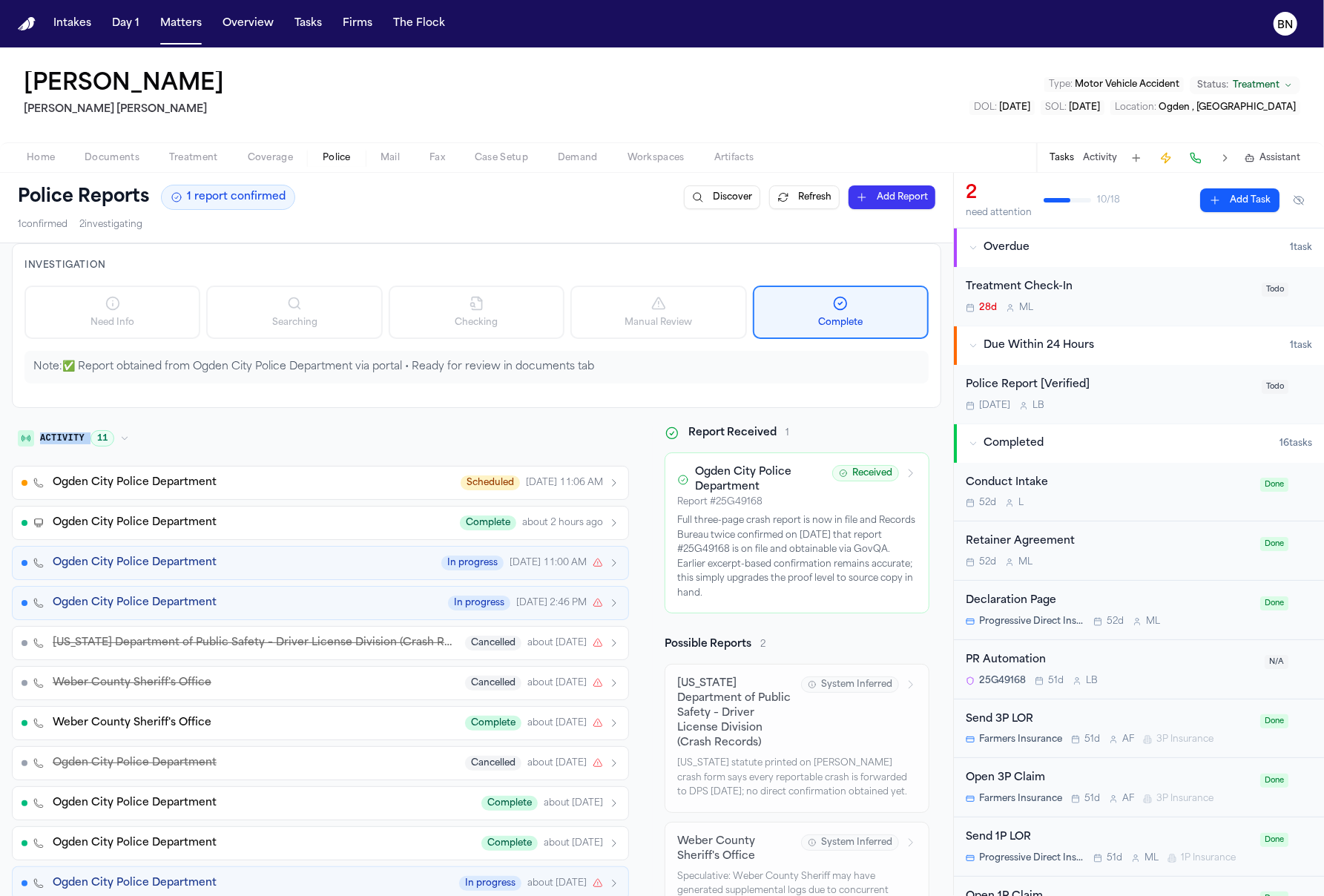
click at [223, 415] on div "Investigation Need Info Searching Checking Manual Review Complete Note: ✅ Repor…" at bounding box center [476, 593] width 929 height 700
click at [1050, 388] on div "Police Report [Verified]" at bounding box center [1109, 386] width 287 height 17
click at [1050, 387] on div "2 need attention 10 / 18 Add Task Overdue 1 task Treatment Check-In 28d M L Tod…" at bounding box center [1138, 535] width 370 height 723
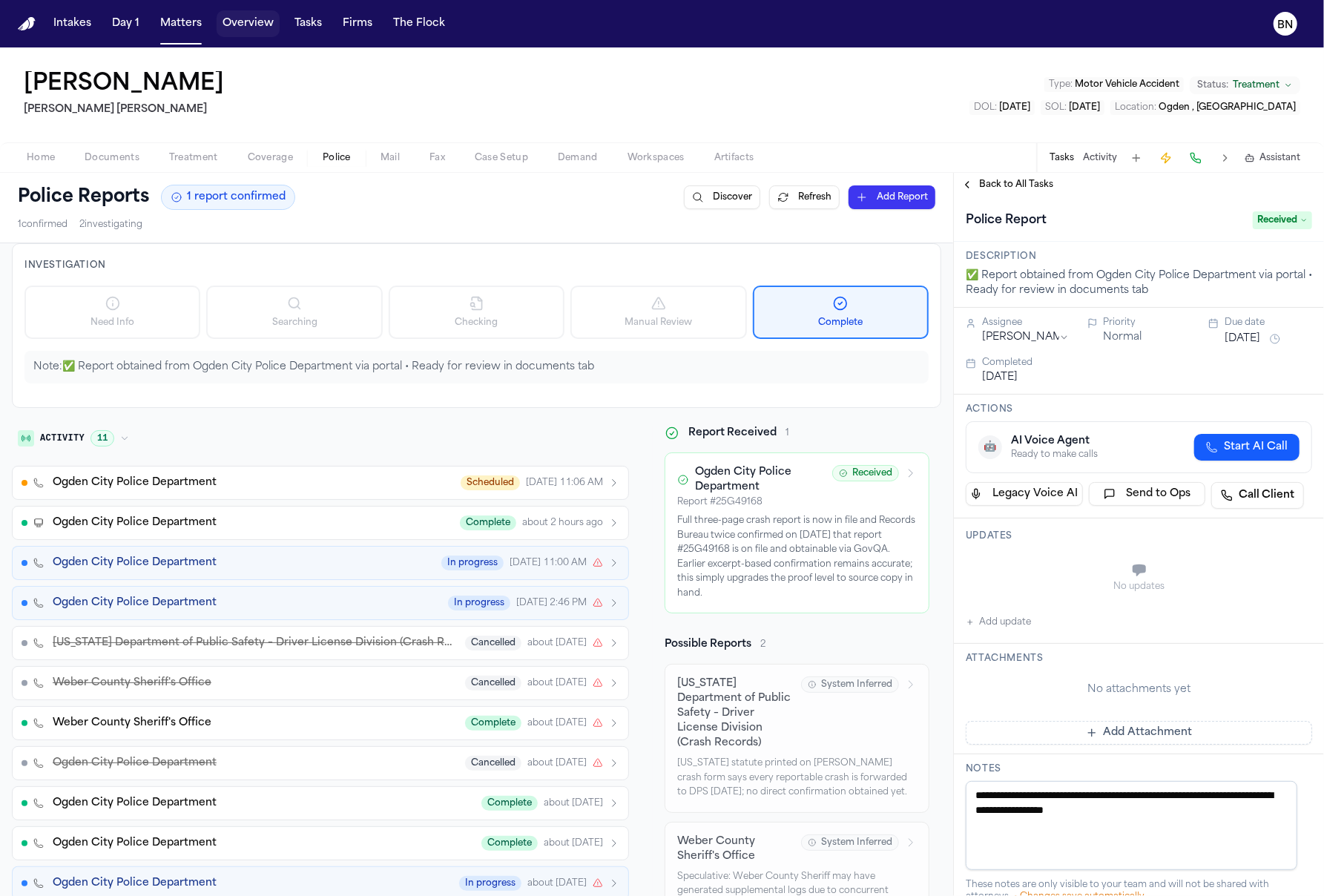
click at [291, 26] on button "Tasks" at bounding box center [308, 24] width 39 height 27
click at [307, 25] on button "Tasks" at bounding box center [308, 24] width 39 height 27
